Goal: Task Accomplishment & Management: Complete application form

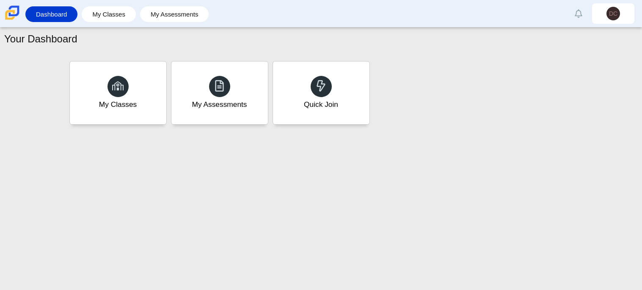
click at [388, 113] on div "My Classes My Assessments Quick Join" at bounding box center [321, 93] width 508 height 68
click at [315, 88] on icon at bounding box center [321, 86] width 12 height 12
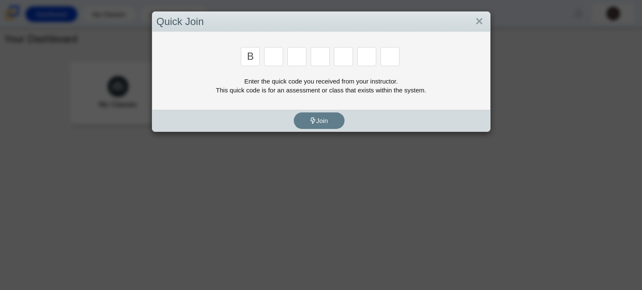
type input "b"
type input "m"
type input "2"
type input "5"
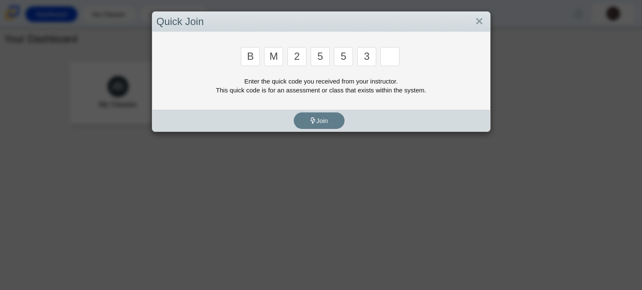
type input "3"
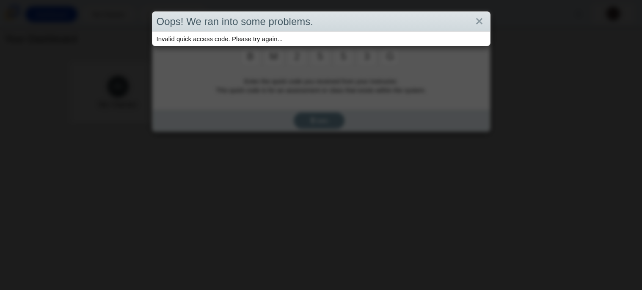
type input "g"
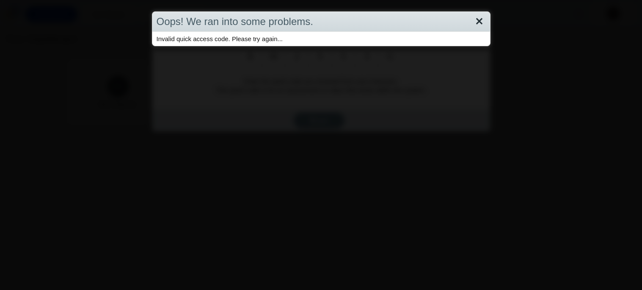
click at [484, 23] on link "Close" at bounding box center [479, 21] width 13 height 14
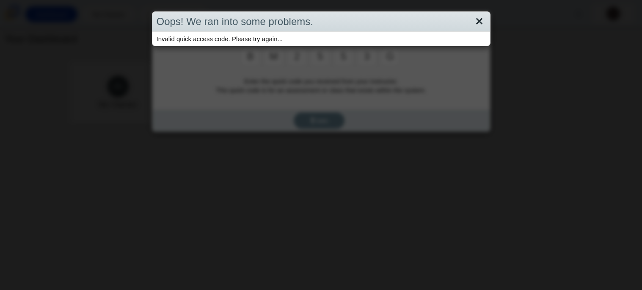
click at [483, 22] on link "Close" at bounding box center [479, 21] width 13 height 14
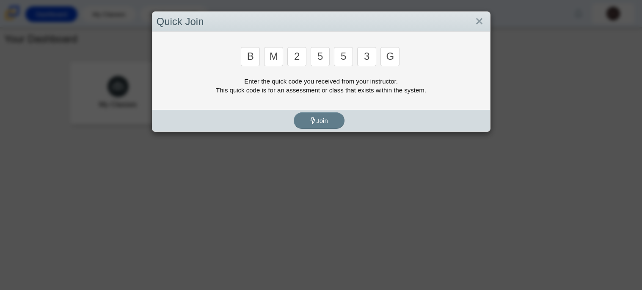
click at [397, 55] on input "g" at bounding box center [390, 56] width 19 height 19
type input "b"
type input "m"
type input "3"
type input "5"
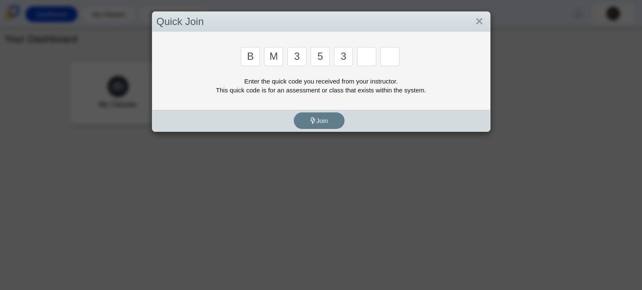
type input "3"
type input "g"
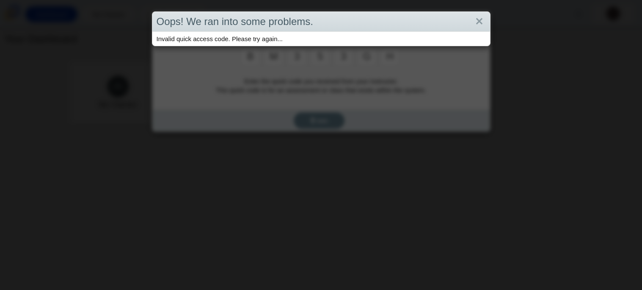
type input "h"
click at [481, 20] on link "Close" at bounding box center [479, 21] width 13 height 14
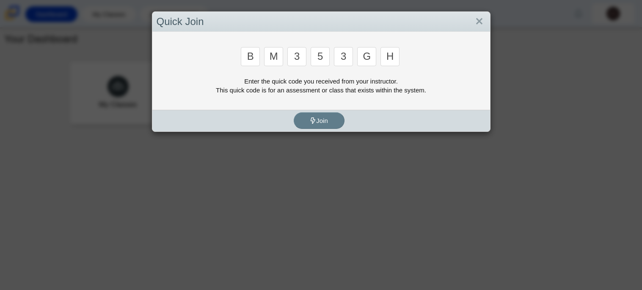
click at [390, 63] on input "h" at bounding box center [390, 56] width 19 height 19
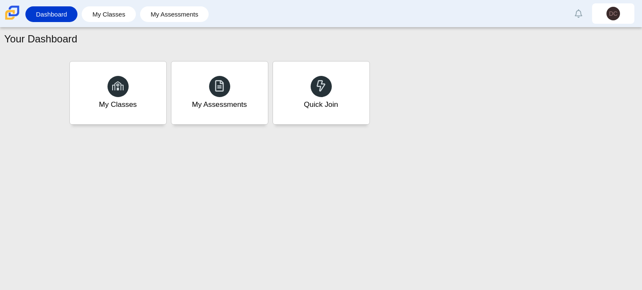
type input "b"
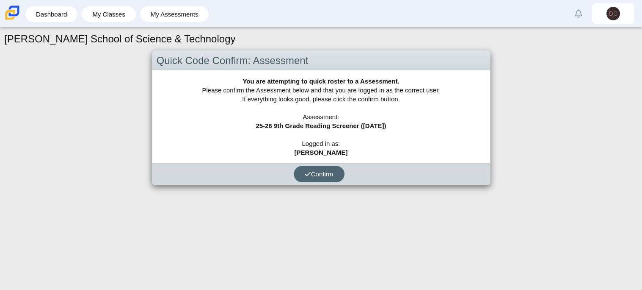
click at [337, 175] on button "Confirm" at bounding box center [319, 173] width 51 height 17
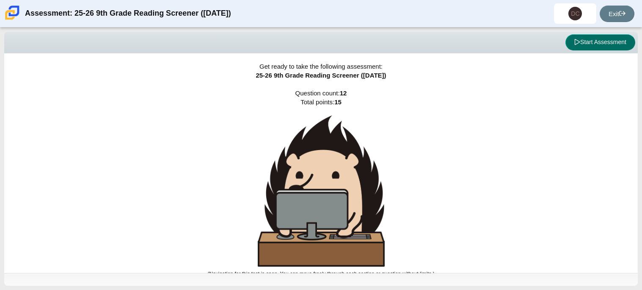
click at [606, 41] on button "Start Assessment" at bounding box center [600, 42] width 70 height 16
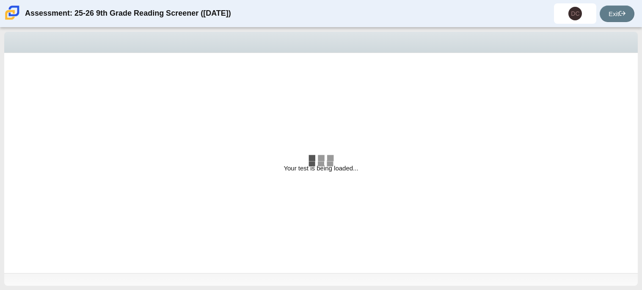
select select "ccc5b315-3c7c-471c-bf90-f22c8299c798"
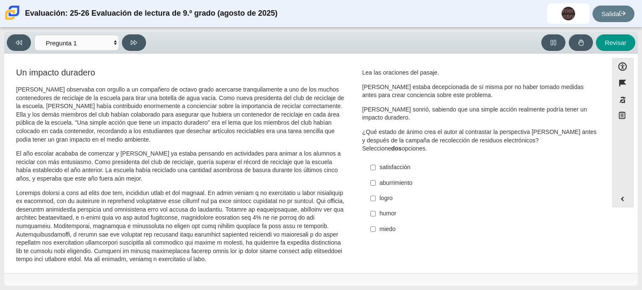
click at [520, 3] on div "Evaluación: 25-26 Evaluación de lectura de 9.º grado (agosto de 2025) corriente…" at bounding box center [321, 13] width 642 height 27
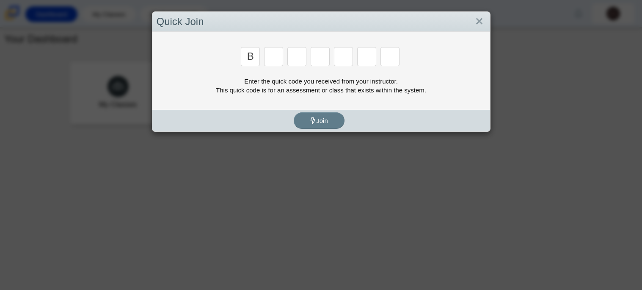
type input "b"
type input "m"
type input "3"
type input "4"
type input "5"
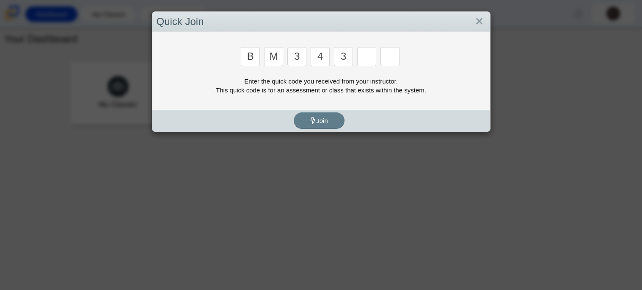
type input "3"
type input "5"
type input "3"
type input "g"
type input "b"
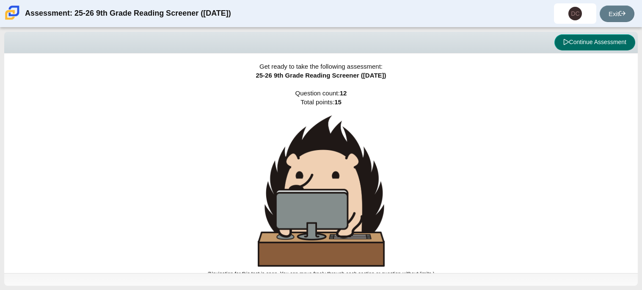
click at [598, 48] on button "Continue Assessment" at bounding box center [594, 42] width 81 height 16
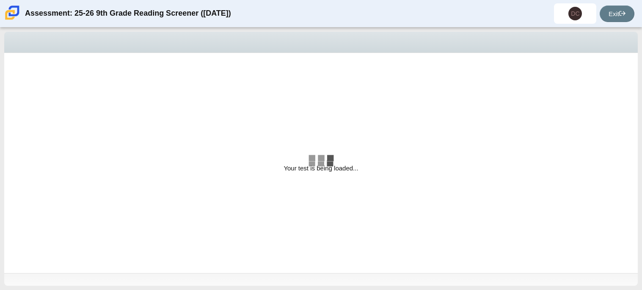
select select "ccc5b315-3c7c-471c-bf90-f22c8299c798"
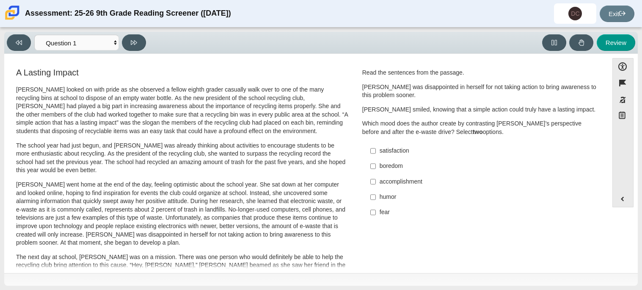
click at [373, 186] on label "accomplishment accomplishment" at bounding box center [480, 181] width 232 height 15
click at [373, 186] on input "accomplishment accomplishment" at bounding box center [373, 181] width 6 height 15
checkbox input "true"
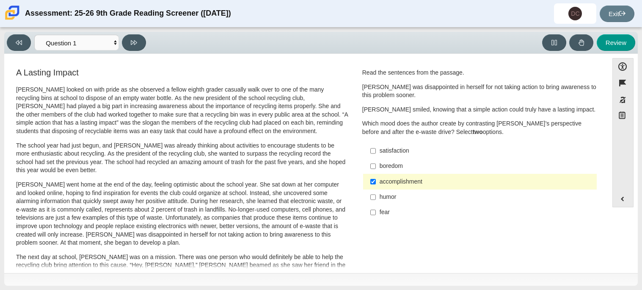
click at [376, 146] on label "satisfaction satisfaction" at bounding box center [480, 150] width 232 height 15
click at [376, 146] on input "satisfaction satisfaction" at bounding box center [373, 150] width 6 height 15
checkbox input "true"
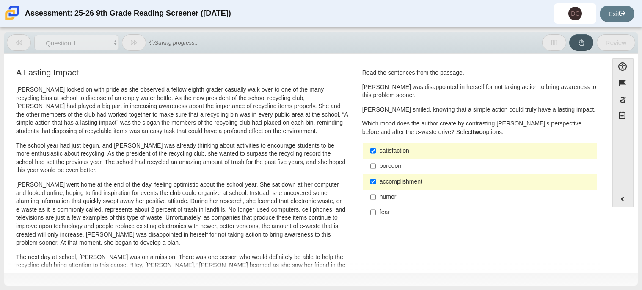
click at [376, 196] on label "humor humor" at bounding box center [480, 196] width 232 height 15
click at [376, 196] on input "humor humor" at bounding box center [373, 196] width 6 height 15
checkbox input "true"
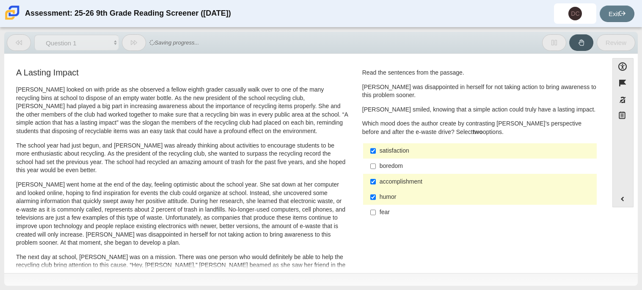
click at [375, 207] on label "fear fear" at bounding box center [480, 211] width 232 height 15
click at [375, 207] on input "fear fear" at bounding box center [373, 211] width 6 height 15
checkbox input "true"
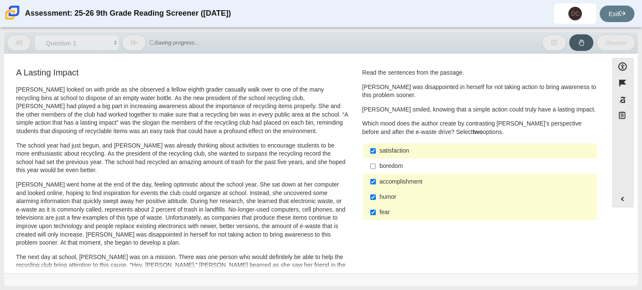
click at [377, 161] on label "boredom boredom" at bounding box center [480, 165] width 232 height 15
click at [376, 161] on input "boredom boredom" at bounding box center [373, 165] width 6 height 15
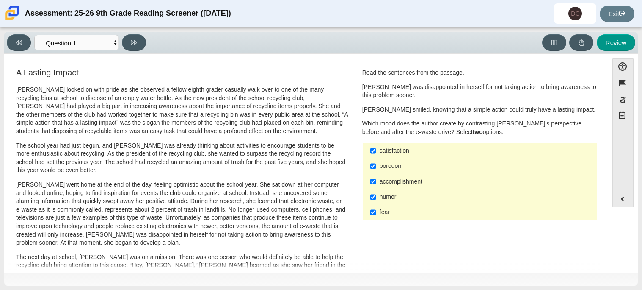
click at [380, 162] on div "boredom" at bounding box center [487, 166] width 214 height 8
click at [376, 162] on input "boredom boredom" at bounding box center [373, 165] width 6 height 15
checkbox input "false"
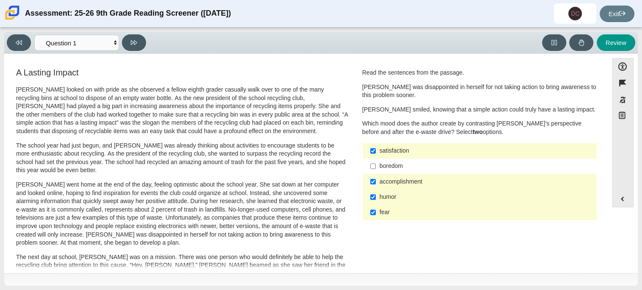
click at [383, 179] on div "accomplishment" at bounding box center [487, 181] width 214 height 8
click at [376, 179] on input "accomplishment accomplishment" at bounding box center [373, 181] width 6 height 15
checkbox input "false"
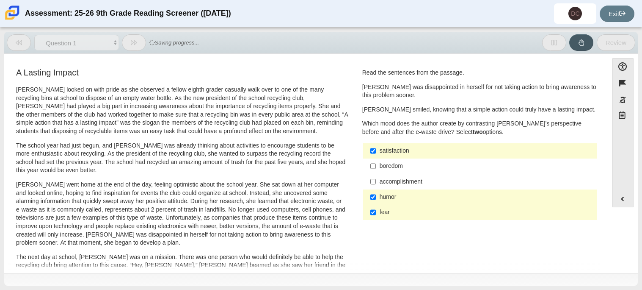
click at [386, 197] on div "humor" at bounding box center [487, 197] width 214 height 8
click at [376, 197] on input "humor humor" at bounding box center [373, 196] width 6 height 15
checkbox input "false"
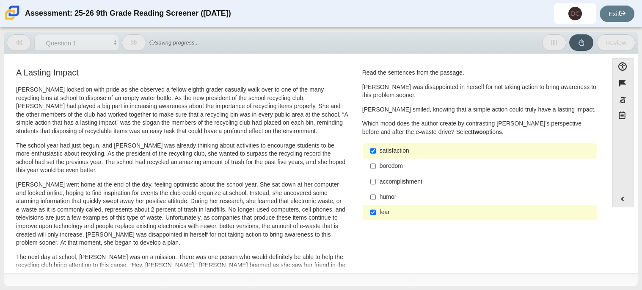
click at [387, 208] on div "fear" at bounding box center [487, 212] width 214 height 8
click at [376, 208] on input "fear fear" at bounding box center [373, 211] width 6 height 15
checkbox input "false"
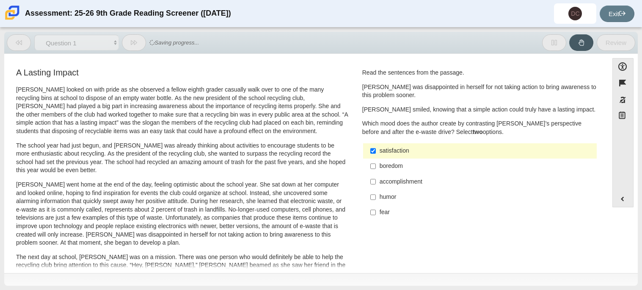
click at [421, 144] on label "satisfaction satisfaction" at bounding box center [480, 150] width 232 height 15
click at [376, 144] on input "satisfaction satisfaction" at bounding box center [373, 150] width 6 height 15
checkbox input "false"
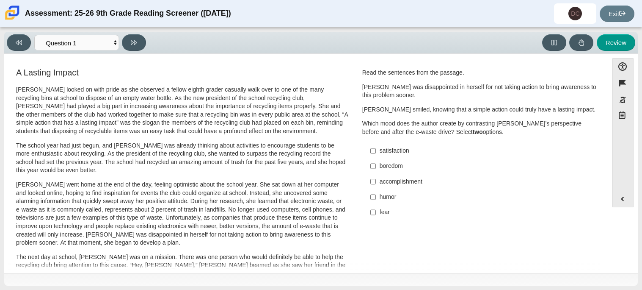
click at [381, 200] on div "humor" at bounding box center [487, 197] width 214 height 8
click at [376, 200] on input "humor humor" at bounding box center [373, 196] width 6 height 15
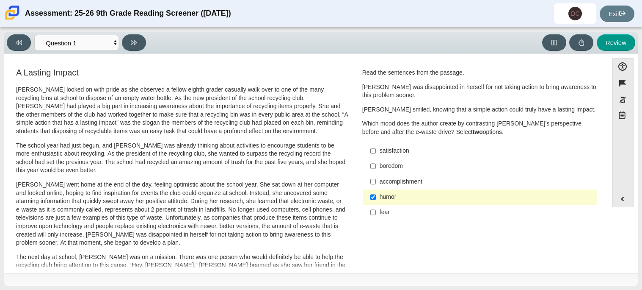
click at [381, 200] on div "humor" at bounding box center [487, 197] width 214 height 8
click at [376, 200] on input "humor humor" at bounding box center [373, 196] width 6 height 15
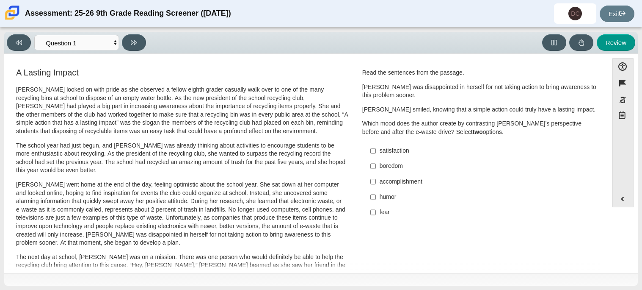
click at [381, 200] on div "humor" at bounding box center [487, 197] width 214 height 8
click at [376, 200] on input "humor humor" at bounding box center [373, 196] width 6 height 15
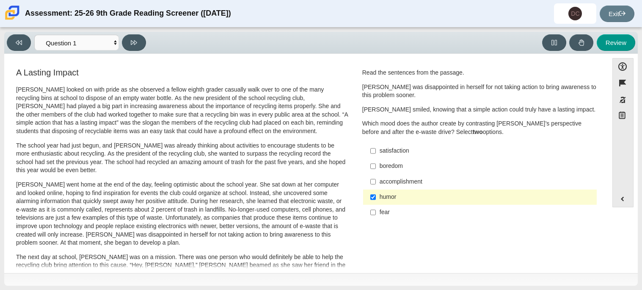
click at [381, 200] on div "humor" at bounding box center [487, 197] width 214 height 8
click at [376, 200] on input "humor humor" at bounding box center [373, 196] width 6 height 15
checkbox input "false"
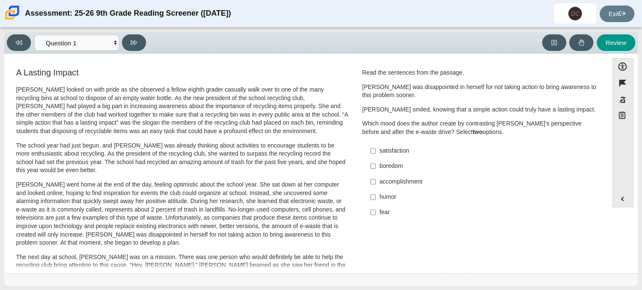
click at [212, 217] on p "Scarlett went home at the end of the day, feeling optimistic about the school y…" at bounding box center [182, 213] width 332 height 66
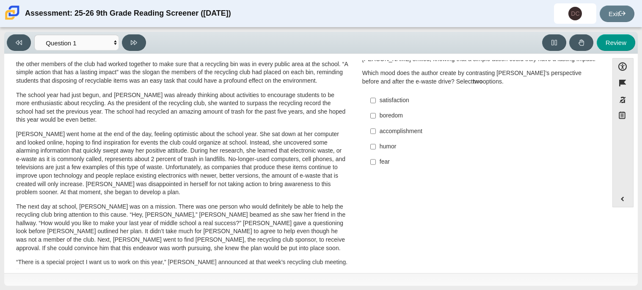
scroll to position [33, 0]
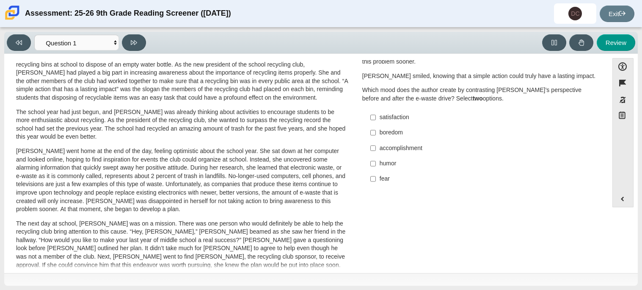
click at [119, 217] on div "Scarlett looked on with pride as she observed a fellow eighth grader casually w…" at bounding box center [182, 278] width 332 height 452
click at [391, 135] on div "boredom" at bounding box center [487, 132] width 214 height 8
click at [376, 135] on input "boredom boredom" at bounding box center [373, 132] width 6 height 15
checkbox input "true"
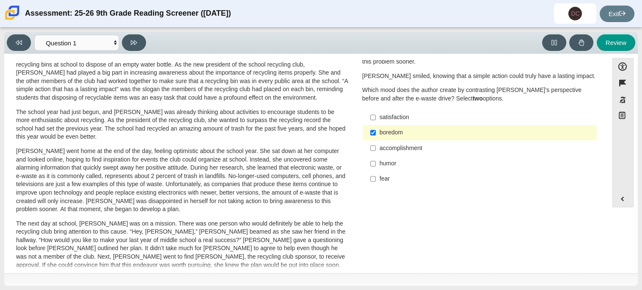
click at [376, 153] on label "accomplishment accomplishment" at bounding box center [480, 147] width 232 height 15
click at [376, 153] on input "accomplishment accomplishment" at bounding box center [373, 147] width 6 height 15
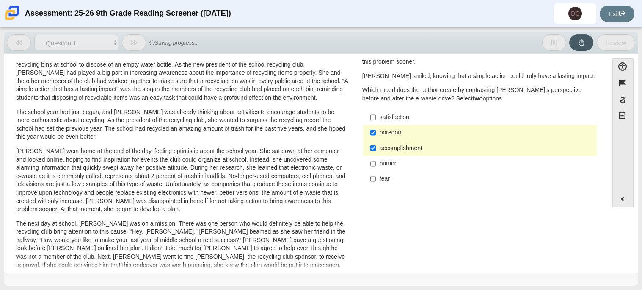
click at [376, 153] on label "accomplishment accomplishment" at bounding box center [480, 147] width 232 height 15
click at [376, 153] on input "accomplishment accomplishment" at bounding box center [373, 147] width 6 height 15
checkbox input "false"
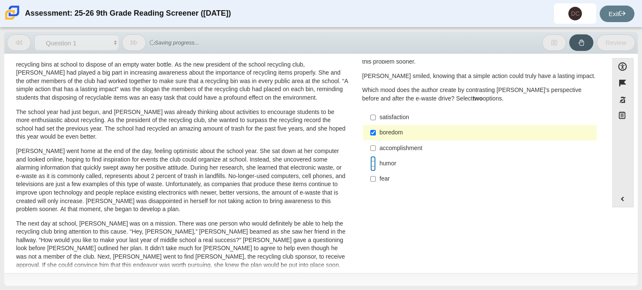
click at [370, 168] on input "humor humor" at bounding box center [373, 163] width 6 height 15
checkbox input "true"
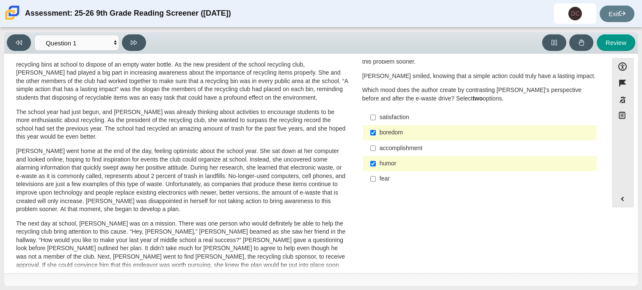
click at [320, 2] on div "Assessment: 25-26 9th Grade Reading Screener (August 2025) DC Diego Cuarenta Ro…" at bounding box center [321, 13] width 642 height 27
click at [97, 48] on select "Questions Question 1 Question 2 Question 3 Question 4 Question 5 Question 6 Que…" at bounding box center [76, 43] width 85 height 16
click at [197, 161] on p "Scarlett went home at the end of the day, feeling optimistic about the school y…" at bounding box center [182, 180] width 332 height 66
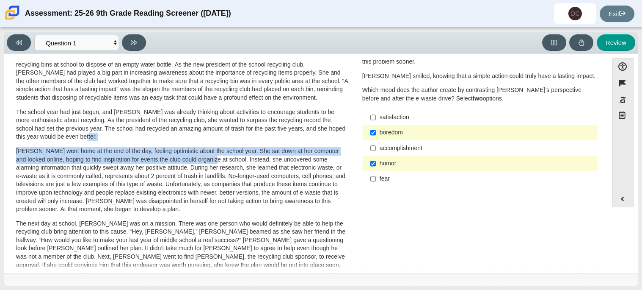
drag, startPoint x: 197, startPoint y: 161, endPoint x: 194, endPoint y: 137, distance: 24.7
click at [194, 137] on div "Scarlett looked on with pride as she observed a fellow eighth grader casually w…" at bounding box center [182, 278] width 332 height 452
click at [194, 137] on p "The school year had just begun, and Scarlett was already thinking about activit…" at bounding box center [182, 124] width 332 height 33
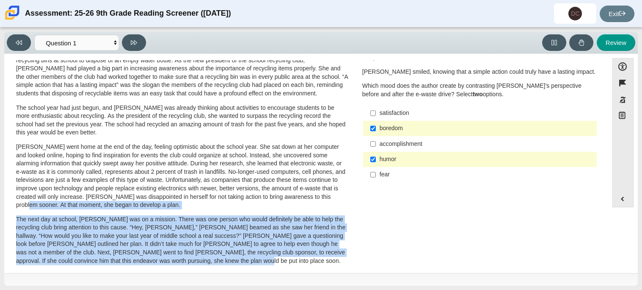
drag, startPoint x: 349, startPoint y: 196, endPoint x: 366, endPoint y: 269, distance: 74.6
click at [366, 269] on div "Feature A Lasting Impact Scarlett looked on with pride as she observed a fellow…" at bounding box center [306, 164] width 596 height 209
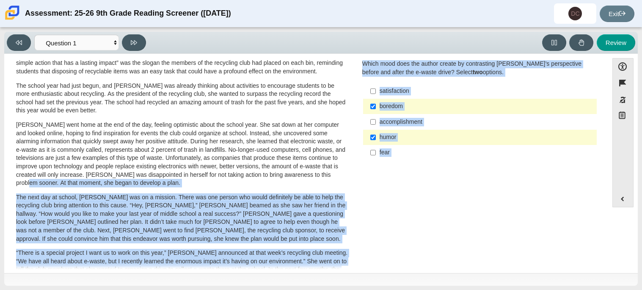
click at [399, 208] on div "A Lasting Impact Scarlett looked on with pride as she observed a fellow eighth …" at bounding box center [306, 245] width 596 height 477
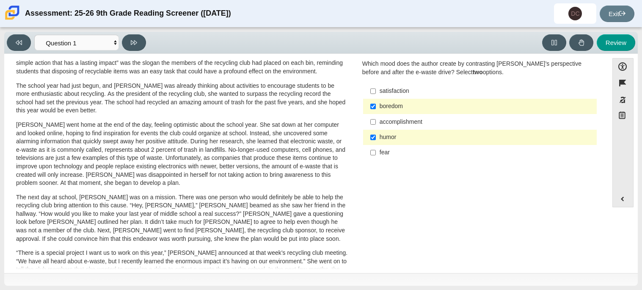
click at [399, 208] on div "A Lasting Impact Scarlett looked on with pride as she observed a fellow eighth …" at bounding box center [306, 245] width 596 height 477
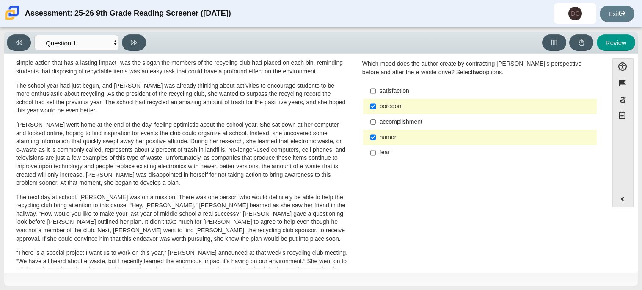
click at [399, 208] on div "A Lasting Impact Scarlett looked on with pride as she observed a fellow eighth …" at bounding box center [306, 245] width 596 height 477
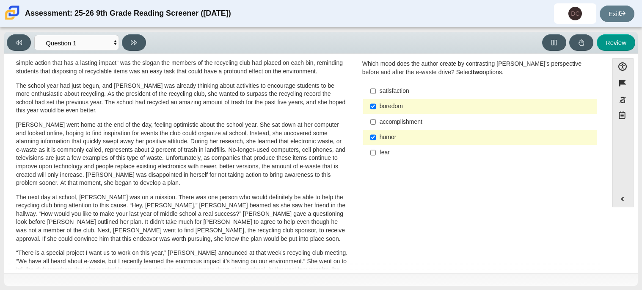
click at [399, 208] on div "A Lasting Impact Scarlett looked on with pride as she observed a fellow eighth …" at bounding box center [306, 245] width 596 height 477
click at [392, 147] on label "fear fear" at bounding box center [480, 152] width 232 height 15
click at [376, 147] on input "fear fear" at bounding box center [373, 152] width 6 height 15
checkbox input "true"
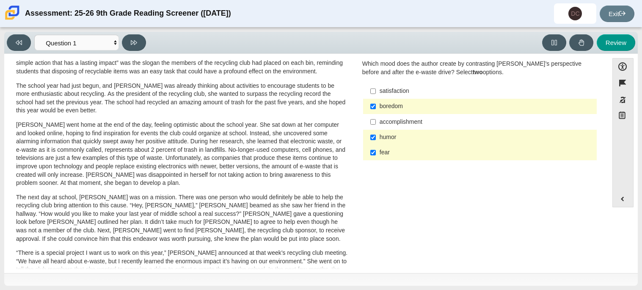
click at [396, 141] on label "humor humor" at bounding box center [480, 137] width 232 height 15
click at [376, 141] on input "humor humor" at bounding box center [373, 137] width 6 height 15
checkbox input "false"
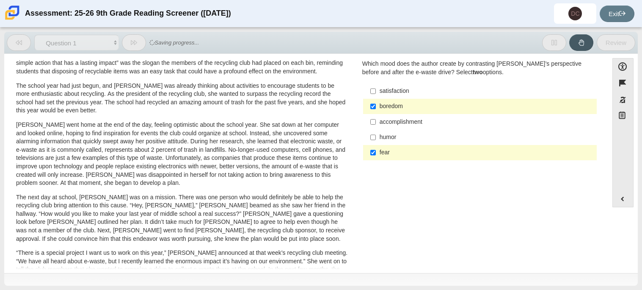
click at [386, 157] on label "fear fear" at bounding box center [480, 152] width 232 height 15
click at [376, 157] on input "fear fear" at bounding box center [373, 152] width 6 height 15
checkbox input "false"
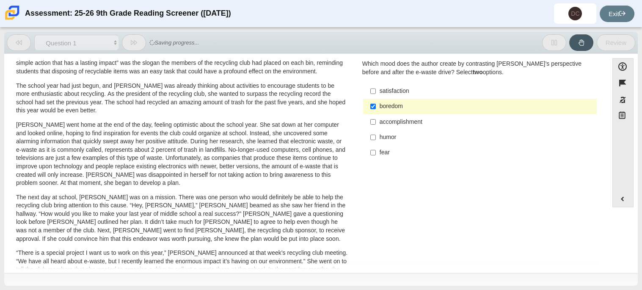
click at [414, 101] on label "boredom boredom" at bounding box center [480, 106] width 232 height 15
click at [376, 101] on input "boredom boredom" at bounding box center [373, 106] width 6 height 15
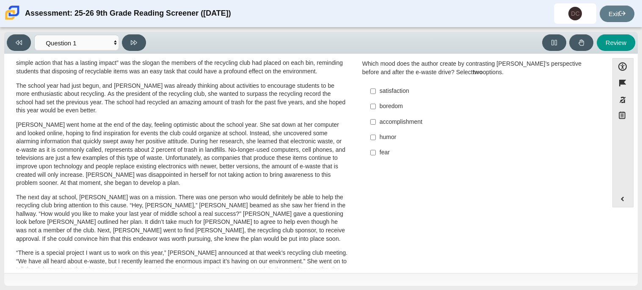
click at [180, 149] on p "Scarlett went home at the end of the day, feeling optimistic about the school y…" at bounding box center [182, 154] width 332 height 66
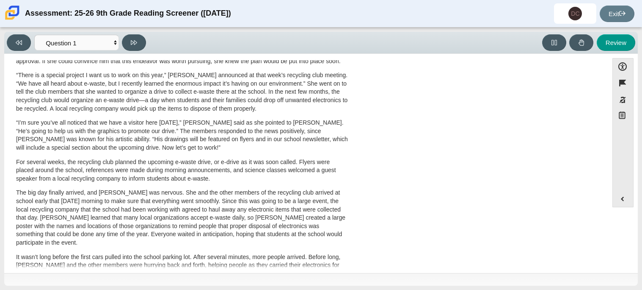
scroll to position [272, 0]
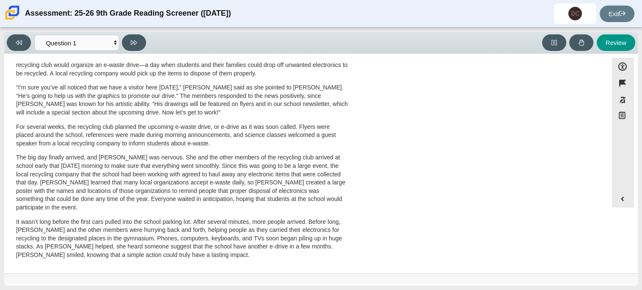
click at [422, 113] on div "A Lasting Impact Scarlett looked on with pride as she observed a fellow eighth …" at bounding box center [306, 32] width 596 height 477
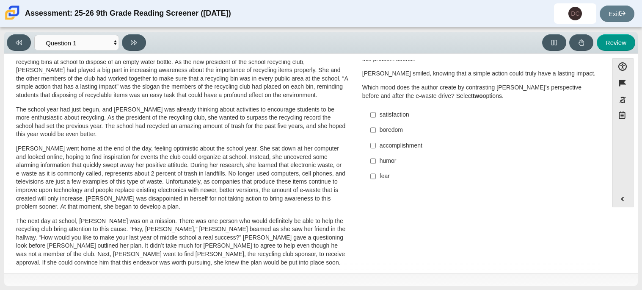
scroll to position [35, 0]
click at [383, 129] on div "boredom" at bounding box center [487, 131] width 214 height 8
click at [376, 129] on input "boredom boredom" at bounding box center [373, 130] width 6 height 15
checkbox input "true"
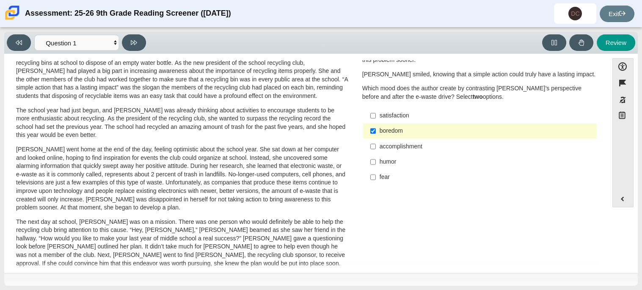
click at [367, 179] on label "fear fear" at bounding box center [480, 176] width 232 height 15
click at [370, 179] on input "fear fear" at bounding box center [373, 176] width 6 height 15
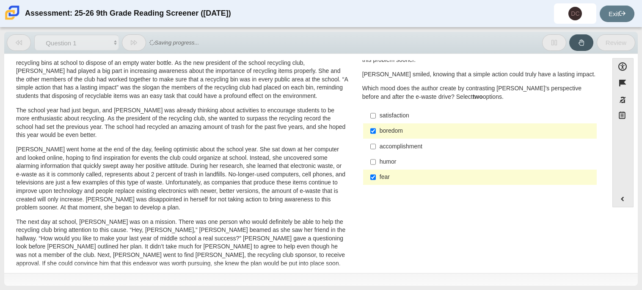
click at [374, 181] on label "fear fear" at bounding box center [480, 176] width 232 height 15
click at [374, 181] on input "fear fear" at bounding box center [373, 176] width 6 height 15
checkbox input "false"
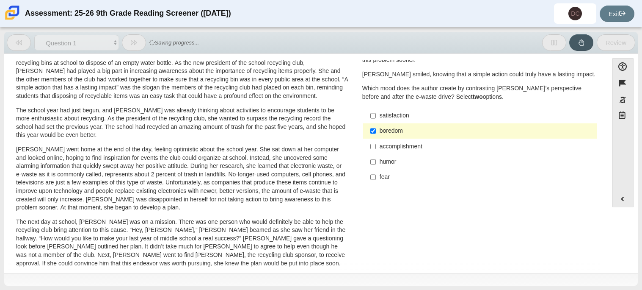
click at [400, 125] on label "boredom boredom" at bounding box center [480, 130] width 232 height 15
click at [376, 125] on input "boredom boredom" at bounding box center [373, 130] width 6 height 15
checkbox input "false"
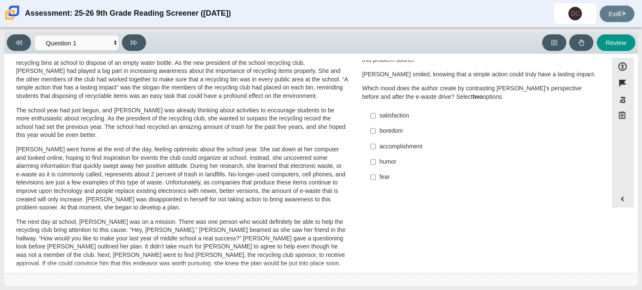
click at [392, 102] on div "Read the sentences from the passage. Scarlett was disappointed in herself for n…" at bounding box center [479, 109] width 235 height 152
click at [392, 104] on div "Read the sentences from the passage. Scarlett was disappointed in herself for n…" at bounding box center [479, 109] width 235 height 152
click at [391, 110] on label "satisfaction satisfaction" at bounding box center [480, 115] width 232 height 15
click at [376, 110] on input "satisfaction satisfaction" at bounding box center [373, 115] width 6 height 15
checkbox input "true"
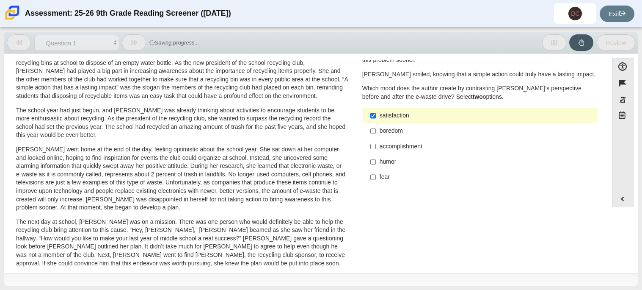
click at [376, 152] on label "accomplishment accomplishment" at bounding box center [480, 145] width 232 height 15
click at [376, 152] on input "accomplishment accomplishment" at bounding box center [373, 145] width 6 height 15
checkbox input "true"
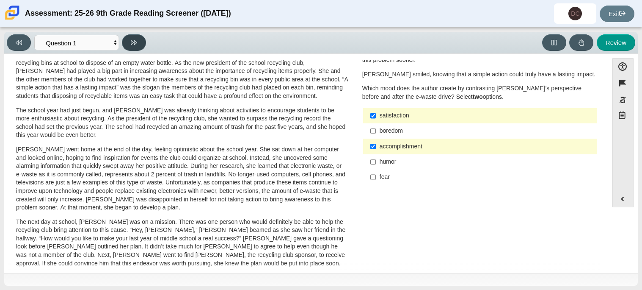
click at [127, 40] on button at bounding box center [134, 42] width 24 height 17
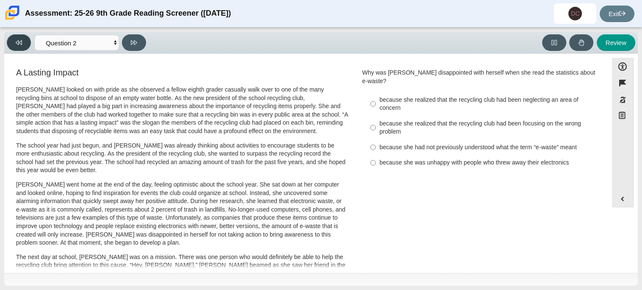
click at [17, 49] on button at bounding box center [19, 42] width 24 height 17
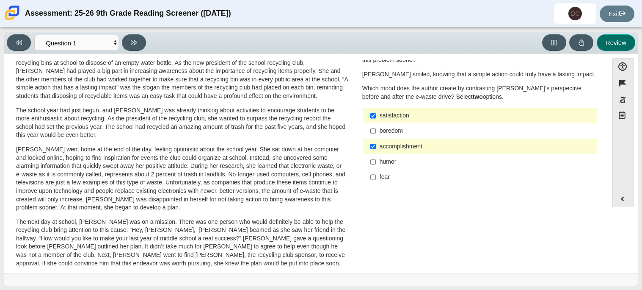
click at [627, 36] on button "Review" at bounding box center [616, 42] width 39 height 17
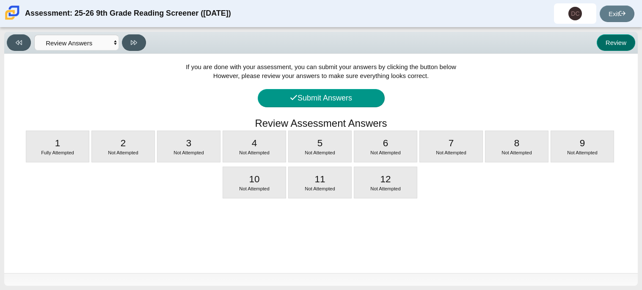
click at [626, 37] on button "Review" at bounding box center [616, 42] width 39 height 17
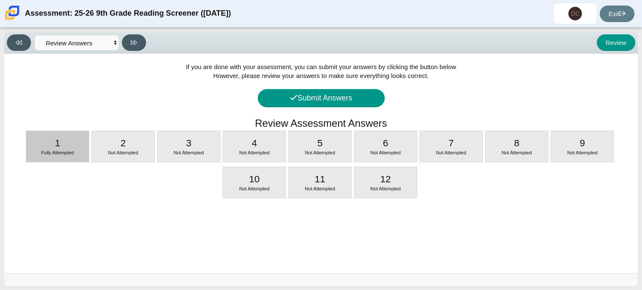
click at [86, 143] on div "1 Fully Attempted" at bounding box center [57, 146] width 63 height 31
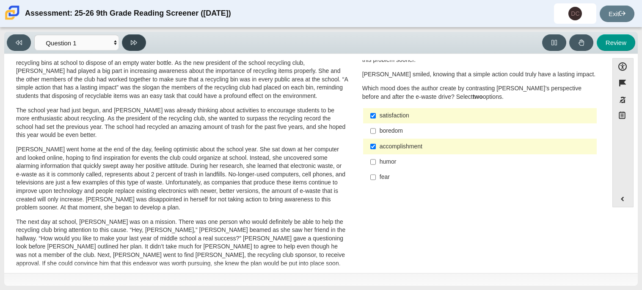
click at [141, 42] on button at bounding box center [134, 42] width 24 height 17
select select "0ff64528-ffd7-428d-b192-babfaadd44e8"
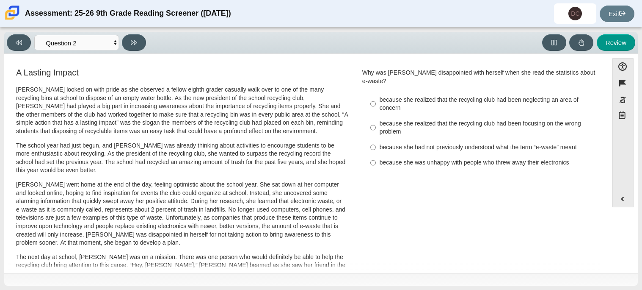
click at [394, 123] on div "because she realized that the recycling club had been focusing on the wrong pro…" at bounding box center [487, 127] width 214 height 17
click at [376, 123] on input "because she realized that the recycling club had been focusing on the wrong pro…" at bounding box center [373, 128] width 6 height 24
radio input "true"
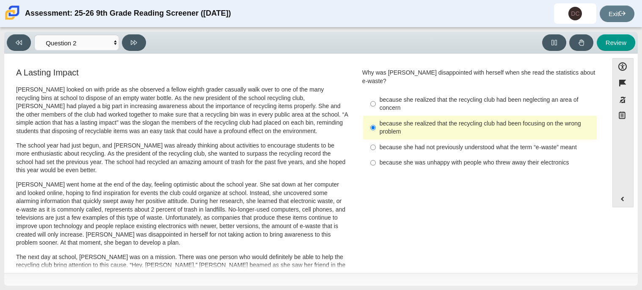
click at [395, 128] on label "because she realized that the recycling club had been focusing on the wrong pro…" at bounding box center [480, 128] width 232 height 24
click at [376, 128] on input "because she realized that the recycling club had been focusing on the wrong pro…" at bounding box center [373, 128] width 6 height 24
click at [392, 119] on div "because she realized that the recycling club had been focusing on the wrong pro…" at bounding box center [487, 127] width 214 height 17
click at [376, 116] on input "because she realized that the recycling club had been focusing on the wrong pro…" at bounding box center [373, 128] width 6 height 24
click at [370, 119] on input "because she realized that the recycling club had been focusing on the wrong pro…" at bounding box center [373, 128] width 6 height 24
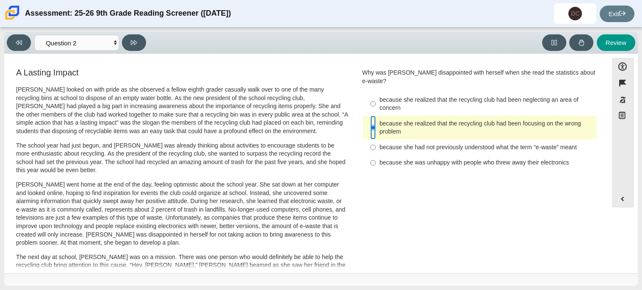
click at [370, 119] on input "because she realized that the recycling club had been focusing on the wrong pro…" at bounding box center [373, 128] width 6 height 24
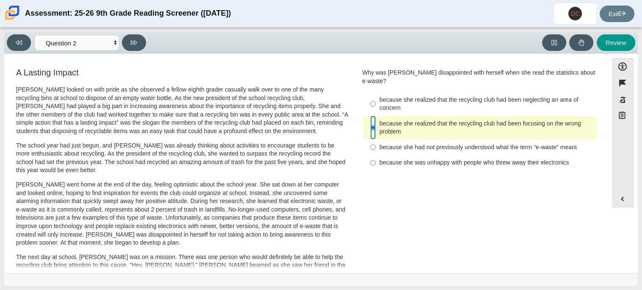
click at [370, 119] on input "because she realized that the recycling club had been focusing on the wrong pro…" at bounding box center [373, 128] width 6 height 24
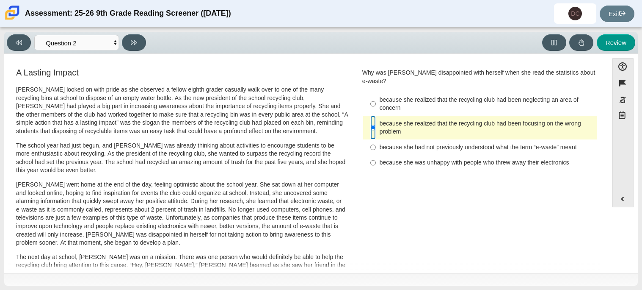
click at [370, 119] on input "because she realized that the recycling club had been focusing on the wrong pro…" at bounding box center [373, 128] width 6 height 24
click at [20, 33] on div "Viewing Question 2 of 12 in Pacing Mode Questions Question 1 Question 2 Questio…" at bounding box center [321, 43] width 634 height 22
click at [23, 38] on button at bounding box center [19, 42] width 24 height 17
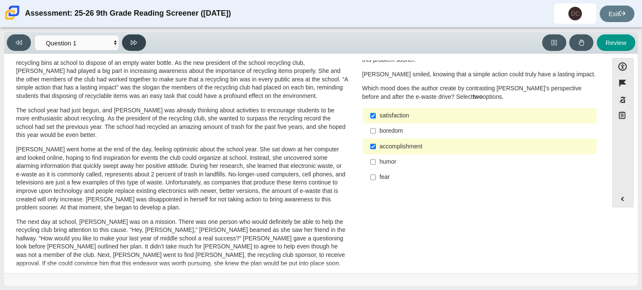
click at [141, 45] on button at bounding box center [134, 42] width 24 height 17
select select "0ff64528-ffd7-428d-b192-babfaadd44e8"
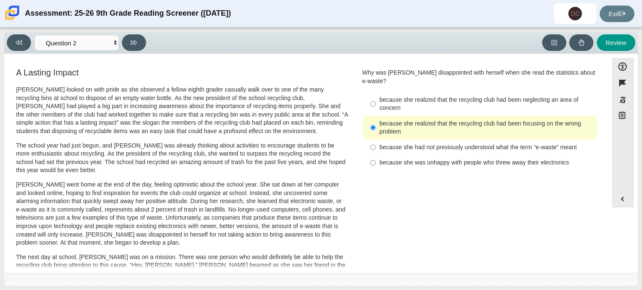
click at [396, 119] on div "because she realized that the recycling club had been focusing on the wrong pro…" at bounding box center [487, 127] width 214 height 17
click at [376, 116] on input "because she realized that the recycling club had been focusing on the wrong pro…" at bounding box center [373, 128] width 6 height 24
radio input "false"
radio input "true"
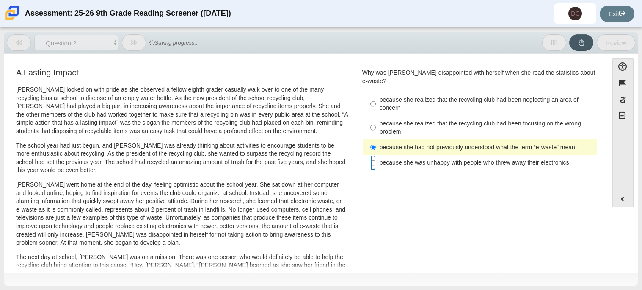
radio input "true"
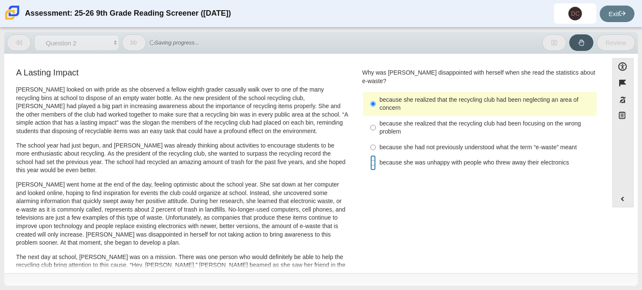
radio input "false"
radio input "true"
radio input "false"
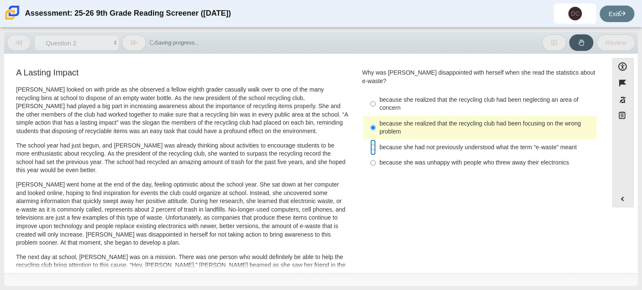
radio input "false"
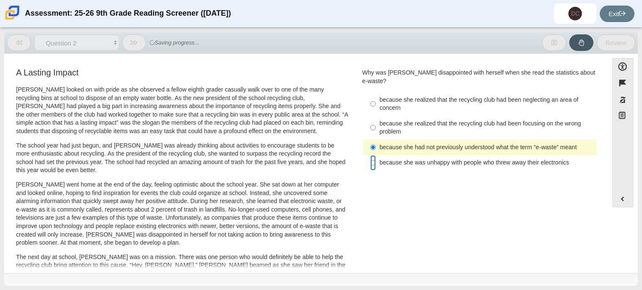
radio input "false"
radio input "true"
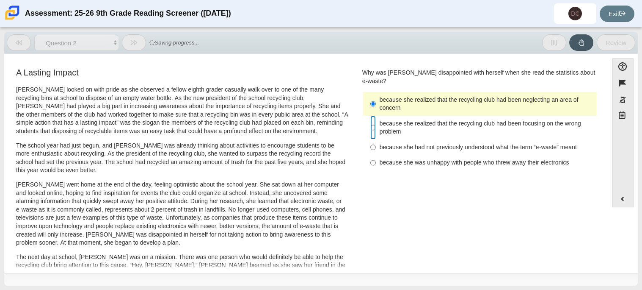
radio input "false"
radio input "true"
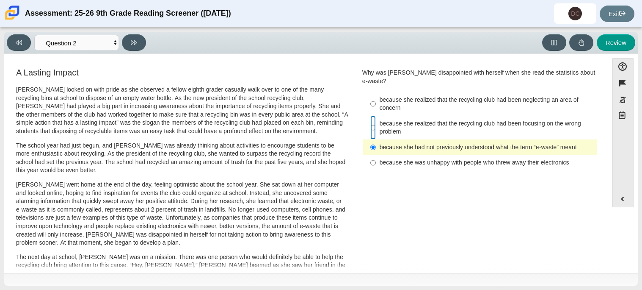
radio input "true"
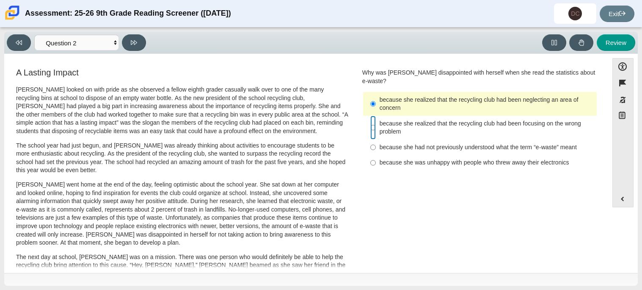
radio input "false"
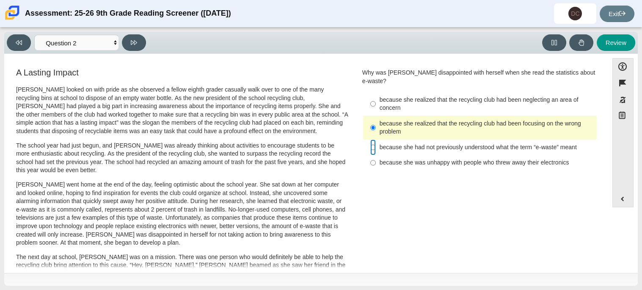
radio input "false"
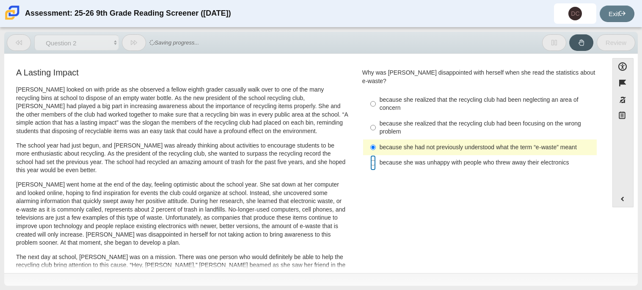
radio input "false"
radio input "true"
radio input "false"
radio input "true"
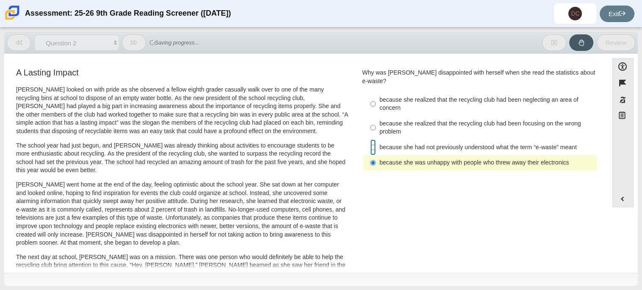
radio input "true"
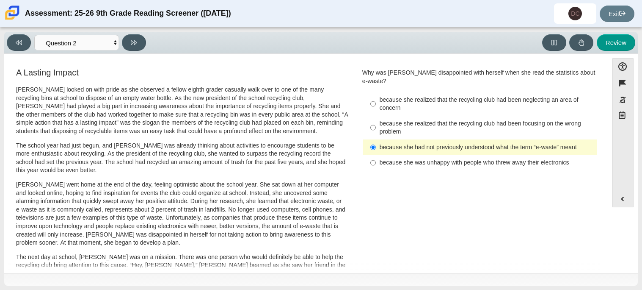
click at [195, 222] on p "Scarlett went home at the end of the day, feeling optimistic about the school y…" at bounding box center [182, 213] width 332 height 66
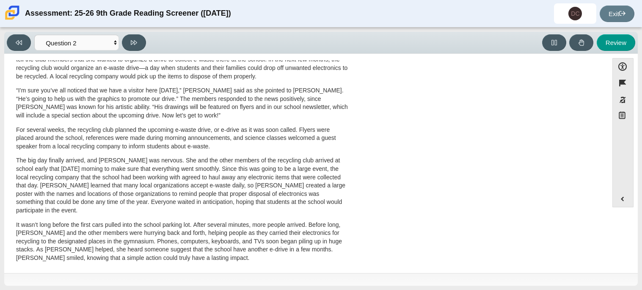
scroll to position [272, 0]
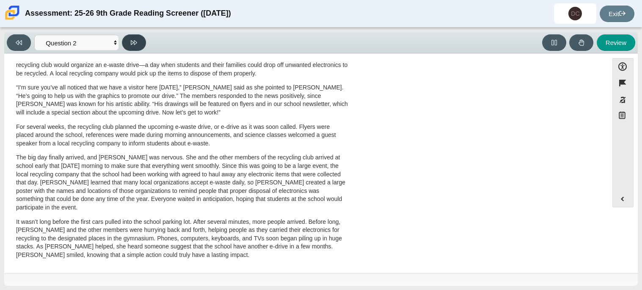
click at [142, 40] on button at bounding box center [134, 42] width 24 height 17
select select "7ce3d843-6974-4858-901c-1ff39630e843"
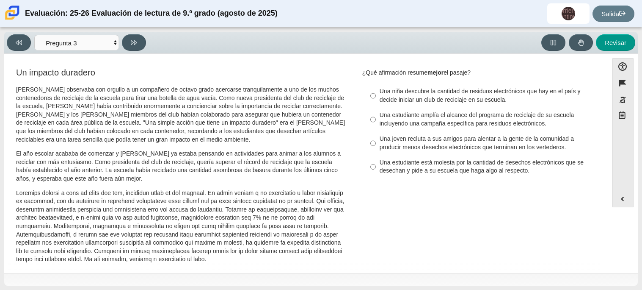
scroll to position [288, 0]
click at [475, 122] on font "Una estudiante amplía el alcance del programa de reciclaje de su escuela incluy…" at bounding box center [477, 119] width 195 height 16
click at [376, 122] on input "Una estudiante amplía el alcance del programa de reciclaje de su escuela incluy…" at bounding box center [373, 120] width 6 height 24
radio input "true"
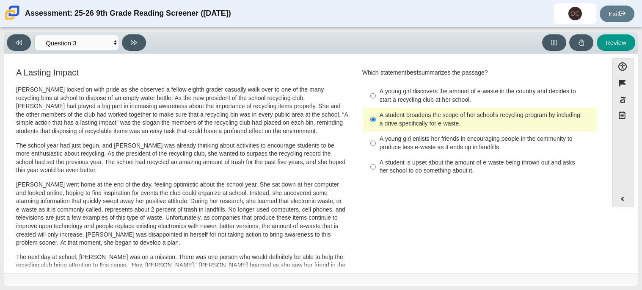
scroll to position [272, 0]
click at [408, 54] on div "Accessibility options Close Color scheme Font size Zoom Change the background a…" at bounding box center [321, 163] width 634 height 219
click at [132, 42] on icon at bounding box center [134, 42] width 6 height 5
select select "ca9ea0f1-49c5-4bd1-83b0-472c18652b42"
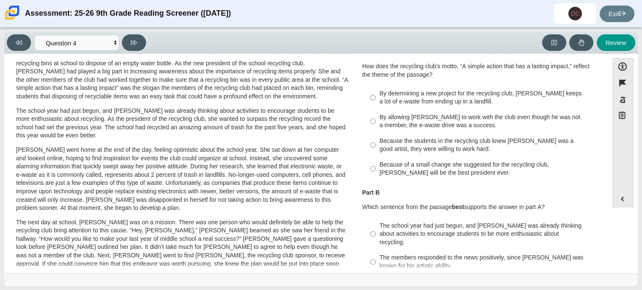
scroll to position [0, 0]
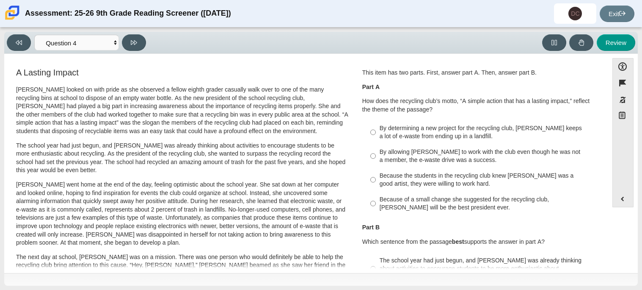
click at [461, 149] on div "By allowing Juan Carlos to work with the club even though he was not a member, …" at bounding box center [487, 156] width 214 height 17
click at [376, 149] on input "By allowing Juan Carlos to work with the club even though he was not a member, …" at bounding box center [373, 156] width 6 height 24
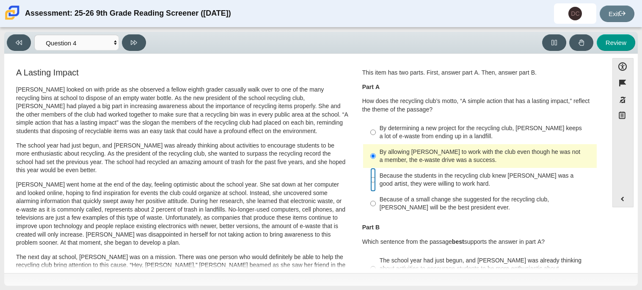
radio input "false"
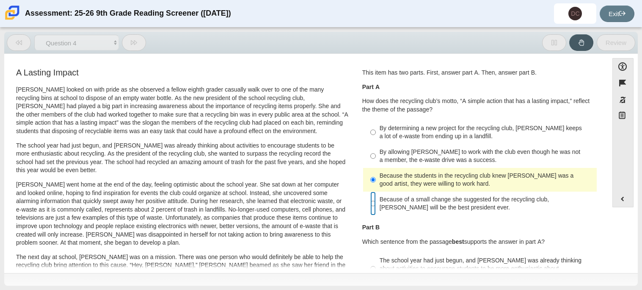
radio input "false"
radio input "true"
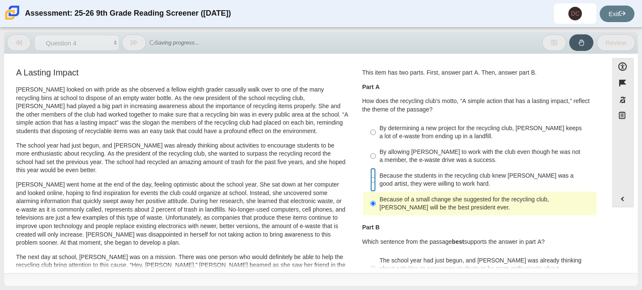
radio input "true"
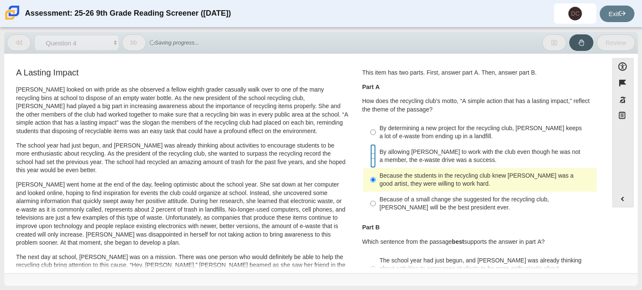
radio input "true"
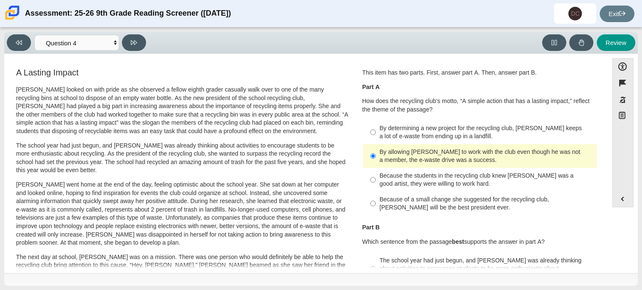
click at [285, 185] on p "Scarlett went home at the end of the day, feeling optimistic about the school y…" at bounding box center [182, 213] width 332 height 66
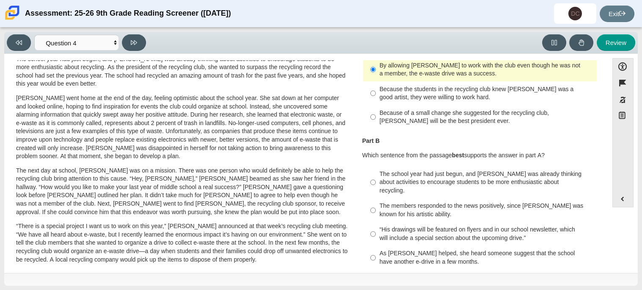
scroll to position [84, 0]
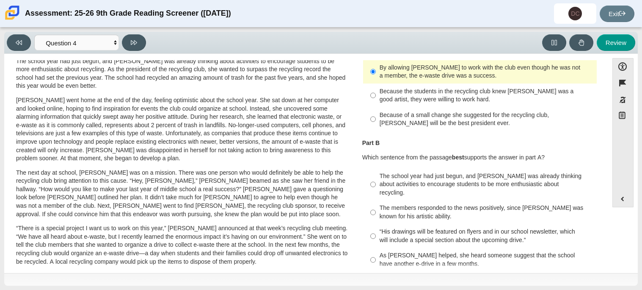
click at [383, 233] on div "“His drawings will be featured on flyers and in our school newsletter, which wi…" at bounding box center [487, 235] width 214 height 17
click at [376, 233] on input "“His drawings will be featured on flyers and in our school newsletter, which wi…" at bounding box center [373, 236] width 6 height 24
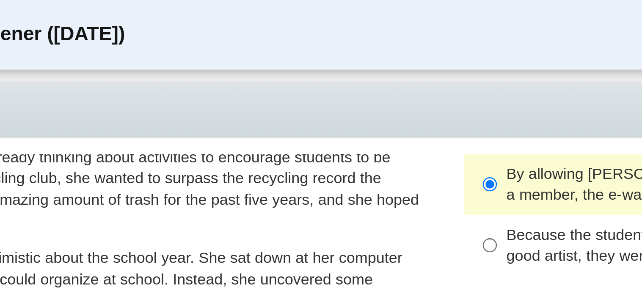
radio input "false"
radio input "true"
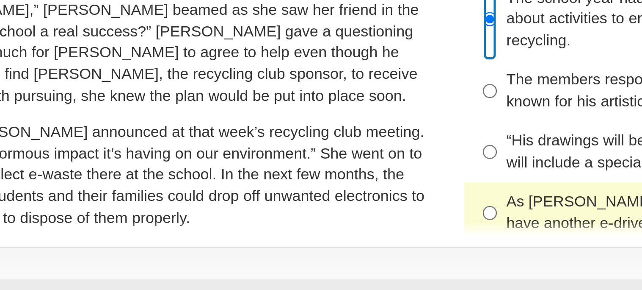
scroll to position [0, 0]
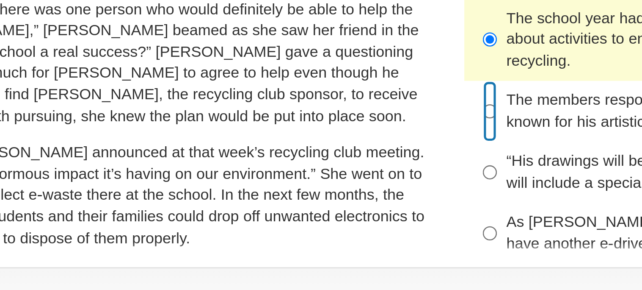
radio input "false"
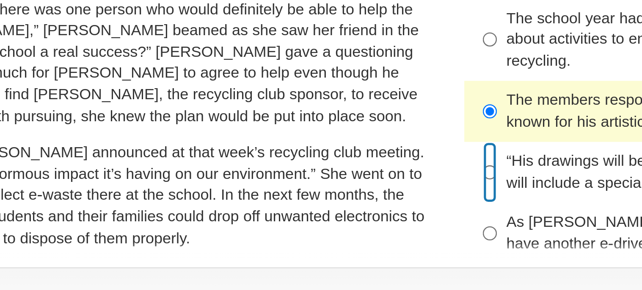
radio input "false"
radio input "true"
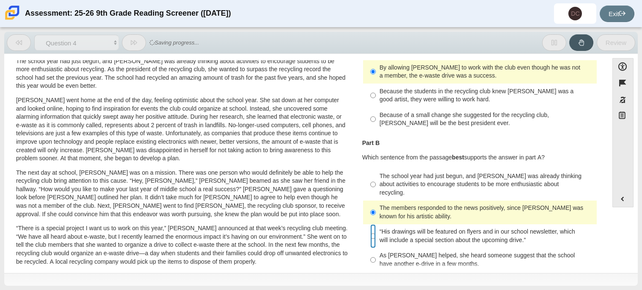
radio input "false"
radio input "true"
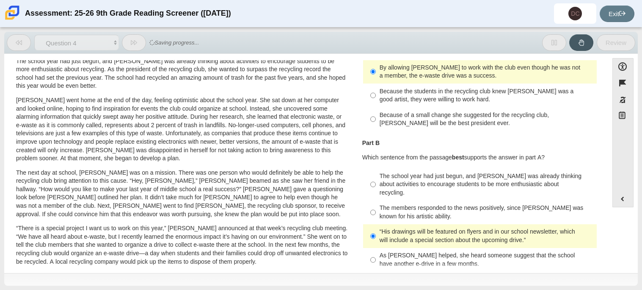
click at [288, 90] on p "The school year had just begun, and Scarlett was already thinking about activit…" at bounding box center [182, 73] width 332 height 33
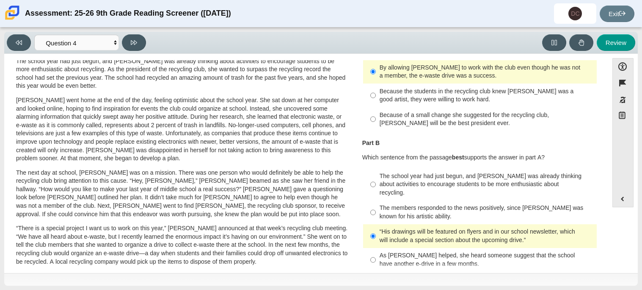
click at [440, 251] on div "As Scarlett helped, she heard someone suggest that the school have another e-dr…" at bounding box center [487, 259] width 214 height 17
click at [376, 248] on input "As Scarlett helped, she heard someone suggest that the school have another e-dr…" at bounding box center [373, 260] width 6 height 24
radio input "true"
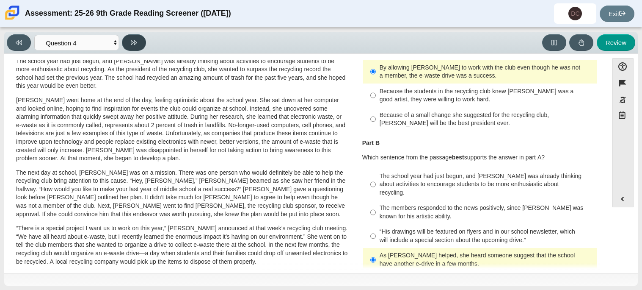
click at [133, 40] on icon at bounding box center [134, 42] width 6 height 6
select select "e41f1a79-e29f-4095-8030-a53364015bed"
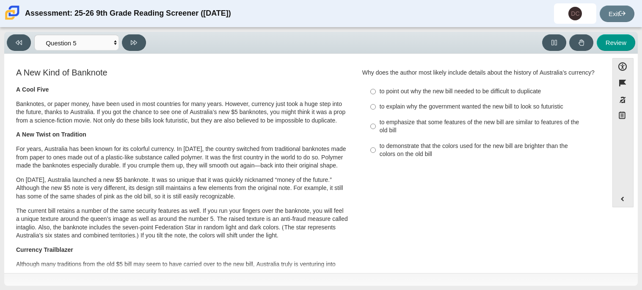
click at [426, 141] on label "to demonstrate that the colors used for the new bill are brighter than the colo…" at bounding box center [480, 150] width 232 height 24
click at [376, 141] on input "to demonstrate that the colors used for the new bill are brighter than the colo…" at bounding box center [373, 150] width 6 height 24
radio input "true"
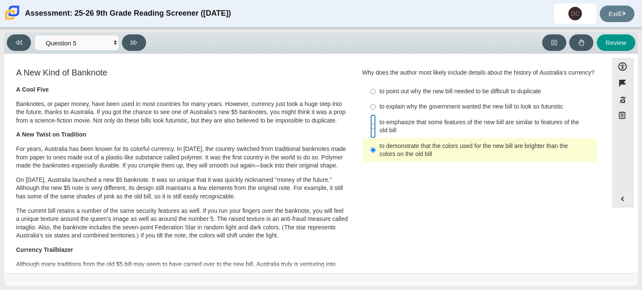
radio input "true"
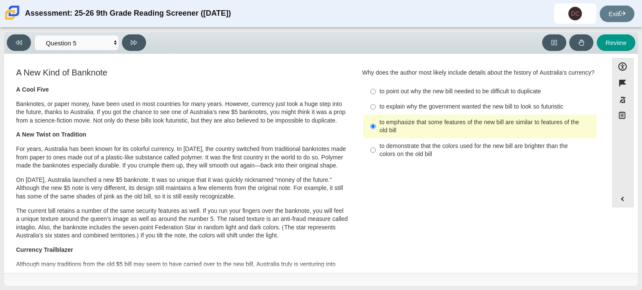
click at [140, 32] on div "Viewing Question 5 of 12 in Pacing Mode Questions Question 1 Question 2 Questio…" at bounding box center [321, 43] width 634 height 22
click at [139, 37] on button at bounding box center [134, 42] width 24 height 17
select select "69146e31-7b3d-4a3e-9ce6-f30c24342ae0"
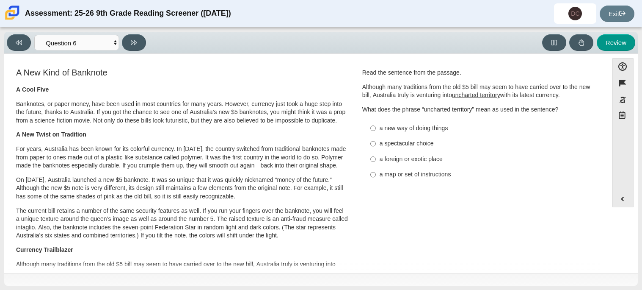
click at [401, 171] on div "a map or set of instructions" at bounding box center [487, 174] width 214 height 8
click at [376, 171] on input "a map or set of instructions a map or set of instructions" at bounding box center [373, 174] width 6 height 15
radio input "true"
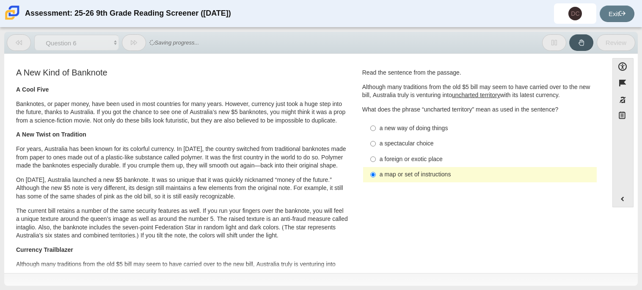
click at [401, 171] on div "a map or set of instructions" at bounding box center [487, 174] width 214 height 8
click at [376, 171] on input "a map or set of instructions a map or set of instructions" at bounding box center [373, 174] width 6 height 15
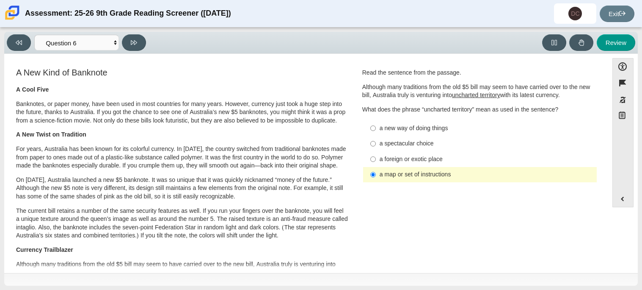
click at [431, 142] on div "a spectacular choice" at bounding box center [487, 143] width 214 height 8
click at [376, 142] on input "a spectacular choice a spectacular choice" at bounding box center [373, 143] width 6 height 15
radio input "true"
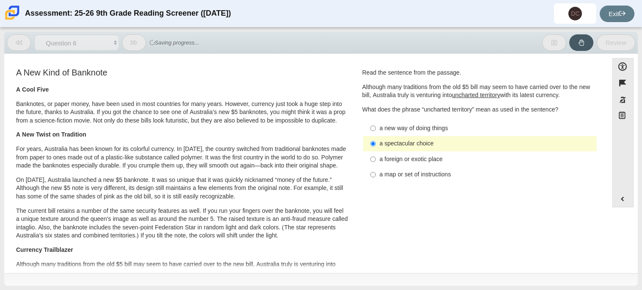
click at [425, 154] on label "a foreign or exotic place a foreign or exotic place" at bounding box center [480, 158] width 232 height 15
click at [376, 154] on input "a foreign or exotic place a foreign or exotic place" at bounding box center [373, 158] width 6 height 15
radio input "true"
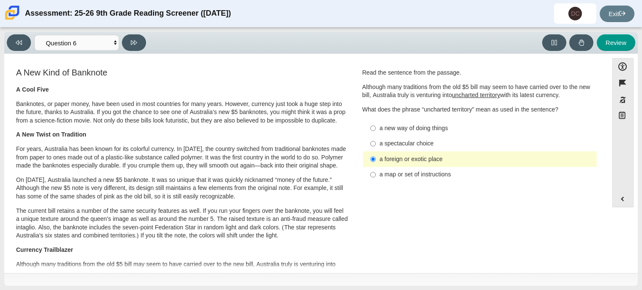
click at [422, 175] on div "a map or set of instructions" at bounding box center [487, 174] width 214 height 8
click at [376, 175] on input "a map or set of instructions a map or set of instructions" at bounding box center [373, 174] width 6 height 15
radio input "true"
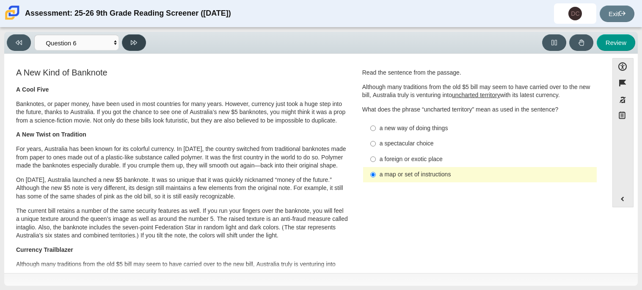
click at [131, 40] on icon at bounding box center [134, 42] width 6 height 5
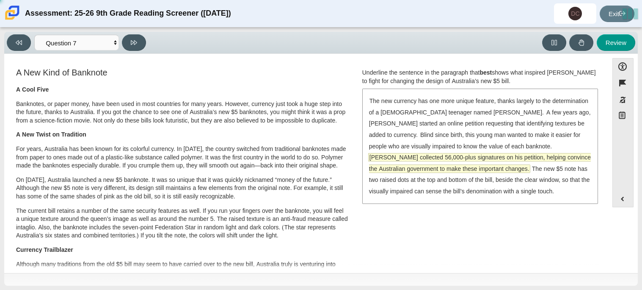
click at [515, 153] on span "McLeod collected 56,000-plus signatures on his petition, helping convince the A…" at bounding box center [480, 162] width 222 height 19
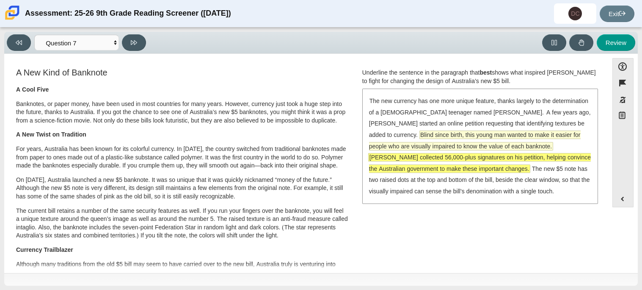
click at [518, 132] on span "Blind since birth, this young man wanted to make it easier for people who are v…" at bounding box center [475, 140] width 212 height 19
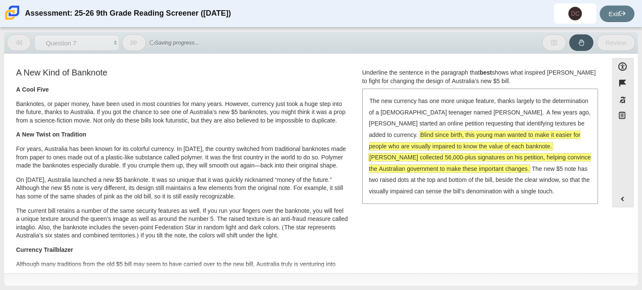
click at [518, 153] on span "McLeod collected 56,000-plus signatures on his petition, helping convince the A…" at bounding box center [480, 162] width 222 height 19
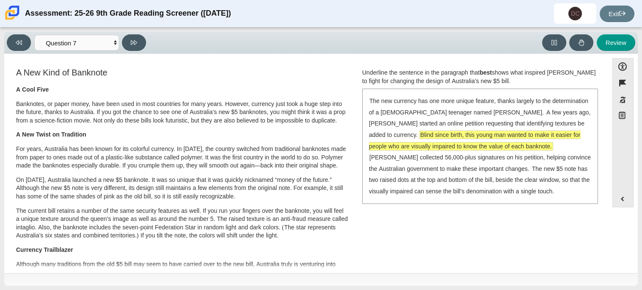
click at [537, 133] on span "Blind since birth, this young man wanted to make it easier for people who are v…" at bounding box center [475, 140] width 212 height 19
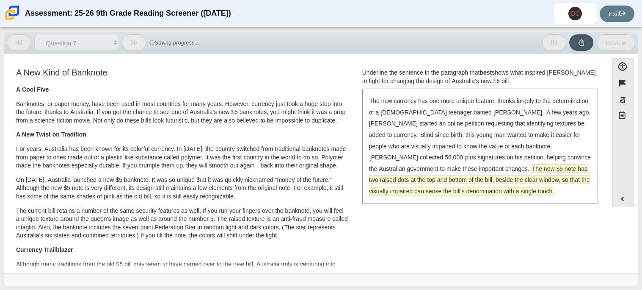
click at [534, 175] on span "The new $5 note has two raised dots at the top and bottom of the bill, beside t…" at bounding box center [479, 180] width 221 height 30
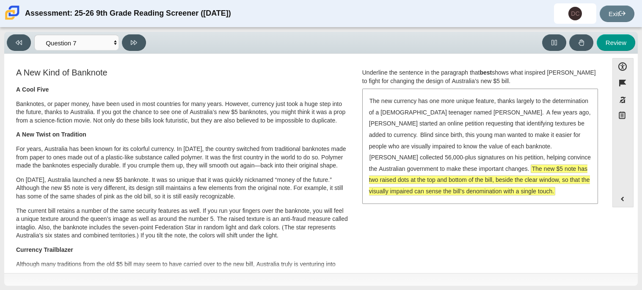
click at [149, 40] on div "Viewing Question 7 of 12 in Pacing Mode Questions Question 1 Question 2 Questio…" at bounding box center [78, 42] width 143 height 17
click at [141, 39] on button at bounding box center [134, 42] width 24 height 17
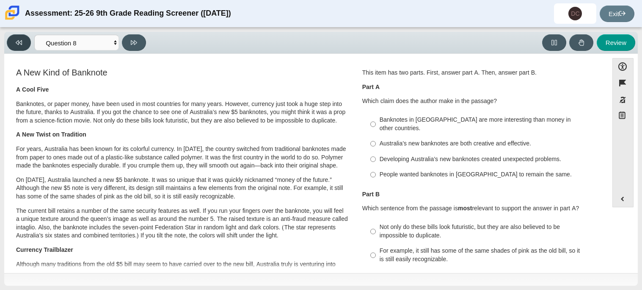
click at [20, 36] on button at bounding box center [19, 42] width 24 height 17
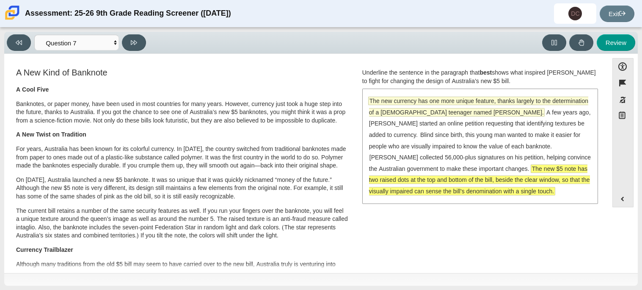
click at [465, 102] on span "The new currency has one more unique feature, thanks largely to the determinati…" at bounding box center [478, 106] width 219 height 19
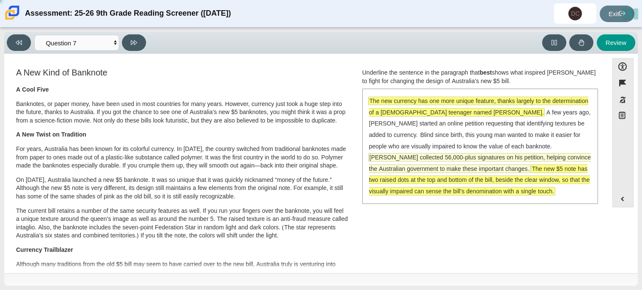
click at [477, 153] on span "McLeod collected 56,000-plus signatures on his petition, helping convince the A…" at bounding box center [480, 162] width 222 height 19
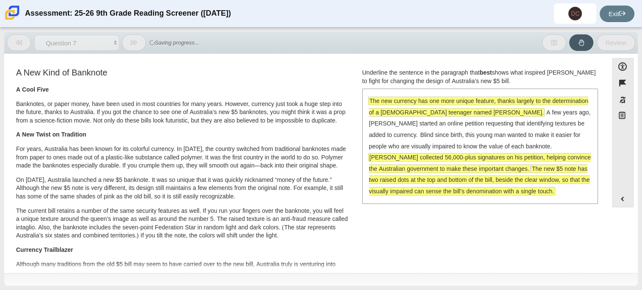
click at [477, 153] on span "McLeod collected 56,000-plus signatures on his petition, helping convince the A…" at bounding box center [480, 162] width 222 height 19
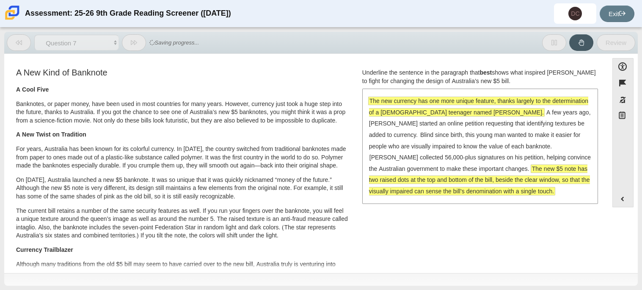
click at [473, 174] on div "The new currency has one more unique feature, thanks largely to the determinati…" at bounding box center [480, 145] width 234 height 113
click at [472, 170] on span "The new $5 note has two raised dots at the top and bottom of the bill, beside t…" at bounding box center [479, 180] width 221 height 30
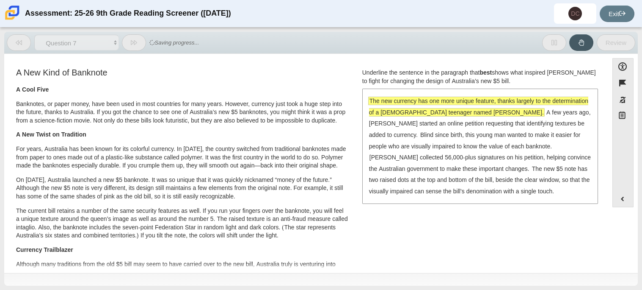
click at [460, 101] on span "The new currency has one more unique feature, thanks largely to the determinati…" at bounding box center [478, 106] width 219 height 19
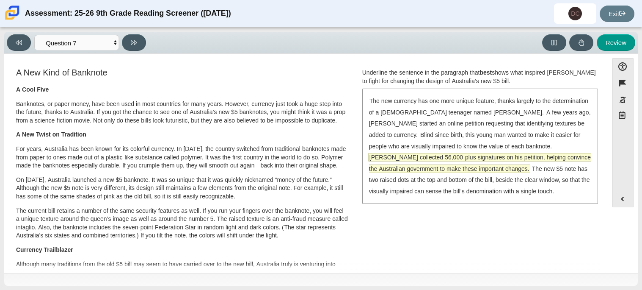
click at [489, 153] on span "McLeod collected 56,000-plus signatures on his petition, helping convince the A…" at bounding box center [480, 162] width 222 height 19
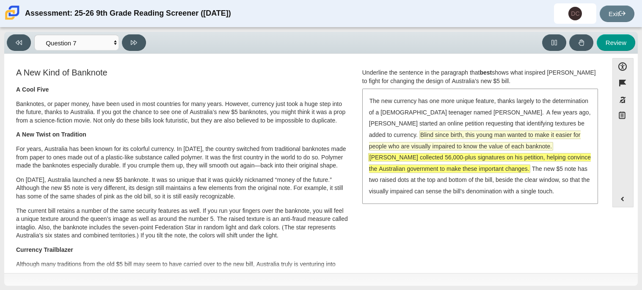
click at [488, 137] on span "Blind since birth, this young man wanted to make it easier for people who are v…" at bounding box center [475, 140] width 212 height 19
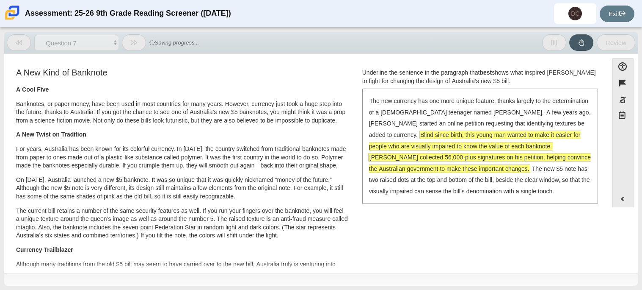
click at [488, 153] on span "McLeod collected 56,000-plus signatures on his petition, helping convince the A…" at bounding box center [479, 163] width 223 height 20
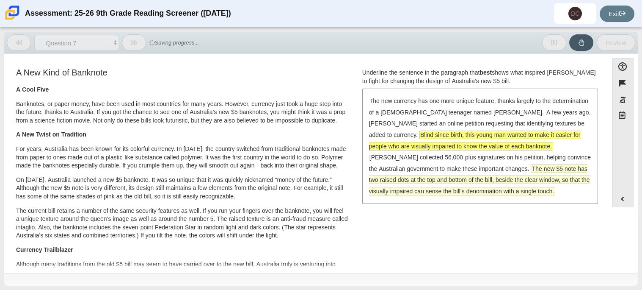
click at [488, 167] on span "The new $5 note has two raised dots at the top and bottom of the bill, beside t…" at bounding box center [479, 180] width 221 height 30
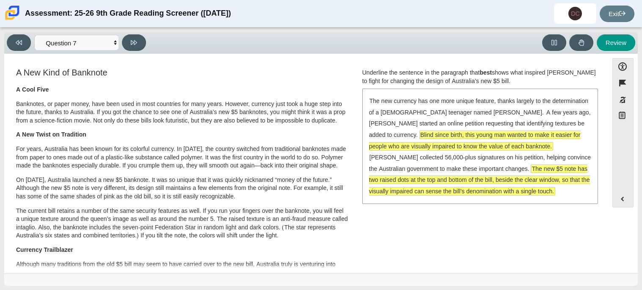
click at [519, 133] on span "Blind since birth, this young man wanted to make it easier for people who are v…" at bounding box center [475, 140] width 212 height 19
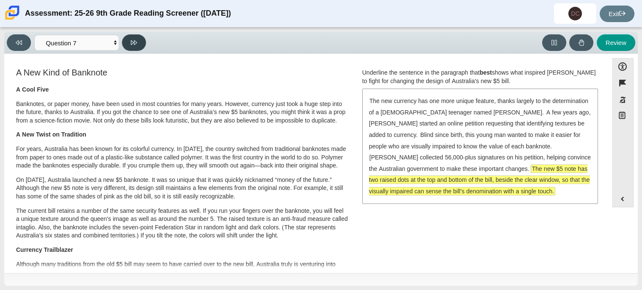
click at [135, 34] on button at bounding box center [134, 42] width 24 height 17
select select "ea8338c2-a6a3-418e-a305-2b963b54a290"
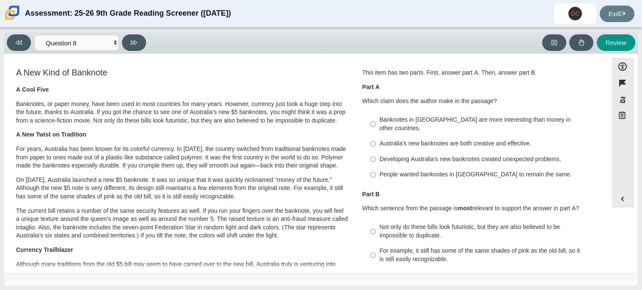
click at [480, 141] on label "Australia’s new banknotes are both creative and effective. Australia’s new bank…" at bounding box center [480, 143] width 232 height 15
click at [376, 141] on input "Australia’s new banknotes are both creative and effective. Australia’s new bank…" at bounding box center [373, 143] width 6 height 15
radio input "true"
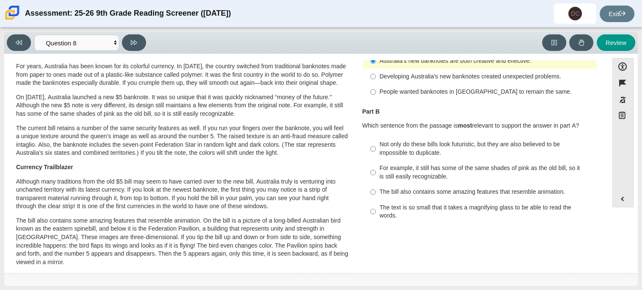
scroll to position [84, 0]
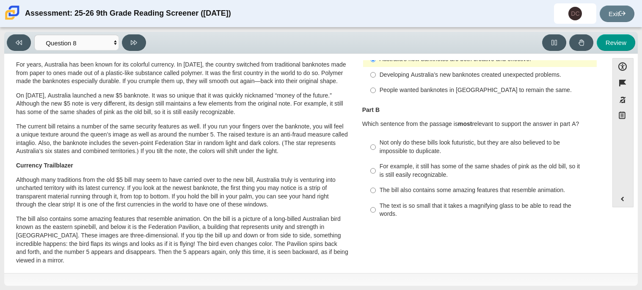
click at [447, 159] on label "For example, it still has some of the same shades of pink as the old bill, so i…" at bounding box center [480, 171] width 232 height 24
click at [376, 159] on input "For example, it still has some of the same shades of pink as the old bill, so i…" at bounding box center [373, 171] width 6 height 24
radio input "true"
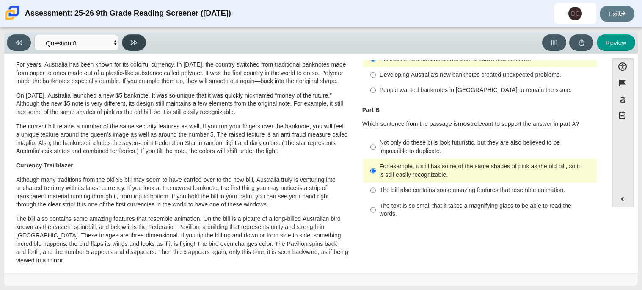
click at [132, 37] on button at bounding box center [134, 42] width 24 height 17
select select "89f058d6-b15c-4ef5-a4b3-fdaffb8868b6"
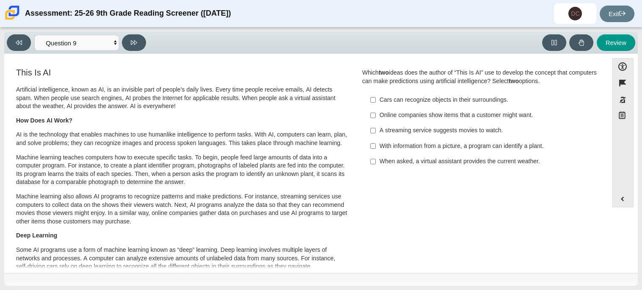
click at [92, 126] on div "Artificial intelligence, known as AI, is an invisible part of people’s daily li…" at bounding box center [182, 231] width 332 height 292
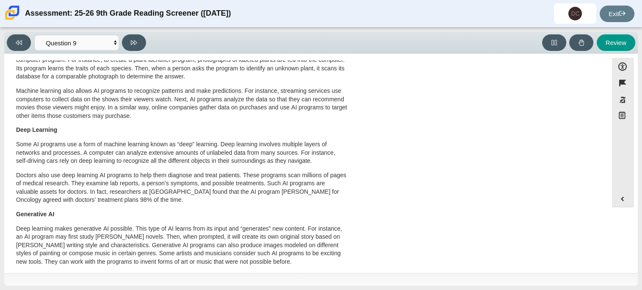
scroll to position [118, 0]
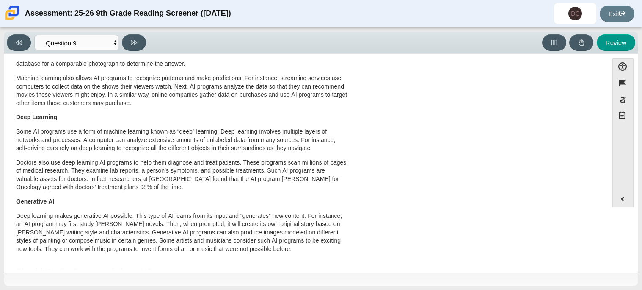
click at [363, 196] on div "This Is AI Artificial intelligence, known as AI, is an invisible part of people…" at bounding box center [306, 269] width 596 height 642
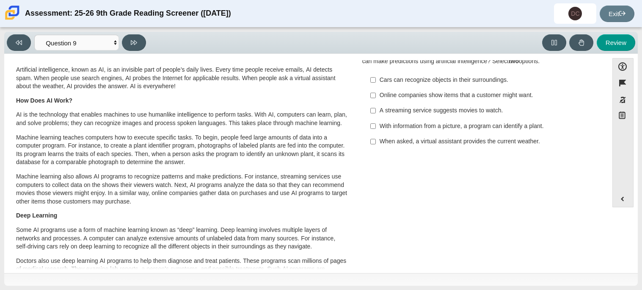
scroll to position [0, 0]
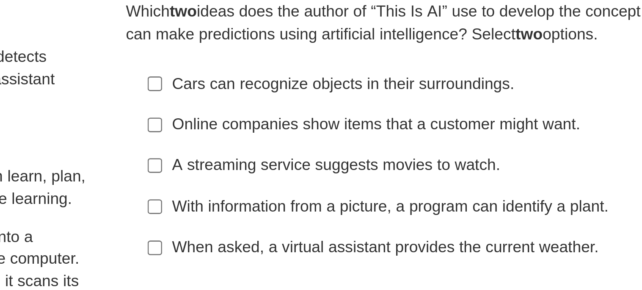
click at [418, 171] on div "Question Which two ideas does the author of “This Is AI” use to develop the con…" at bounding box center [480, 120] width 248 height 108
click at [419, 168] on label "When asked, a virtual assistant provides the current weather. When asked, a vir…" at bounding box center [480, 161] width 232 height 15
click at [376, 168] on input "When asked, a virtual assistant provides the current weather. When asked, a vir…" at bounding box center [373, 161] width 6 height 15
checkbox input "true"
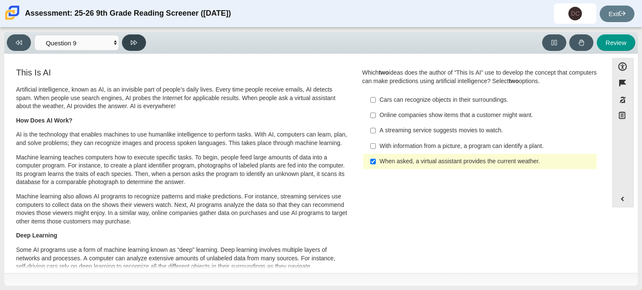
click at [140, 39] on button at bounding box center [134, 42] width 24 height 17
select select "cdf3c14e-a918-44d1-9b63-3db0fa81641e"
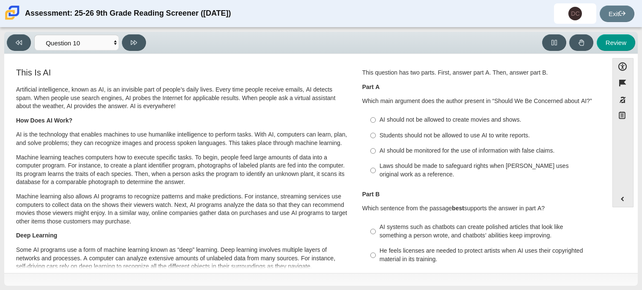
click at [407, 149] on div "AI should be monitored for the use of information with false claims." at bounding box center [487, 150] width 214 height 8
click at [376, 149] on input "AI should be monitored for the use of information with false claims. AI should …" at bounding box center [373, 150] width 6 height 15
radio input "true"
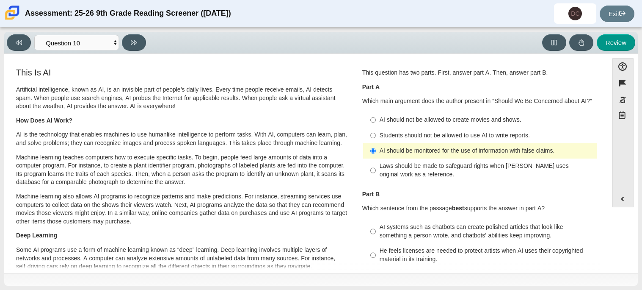
click at [383, 223] on div "AI systems such as chatbots can create polished articles that look like somethi…" at bounding box center [487, 231] width 214 height 17
click at [376, 223] on input "AI systems such as chatbots can create polished articles that look like somethi…" at bounding box center [373, 231] width 6 height 24
radio input "true"
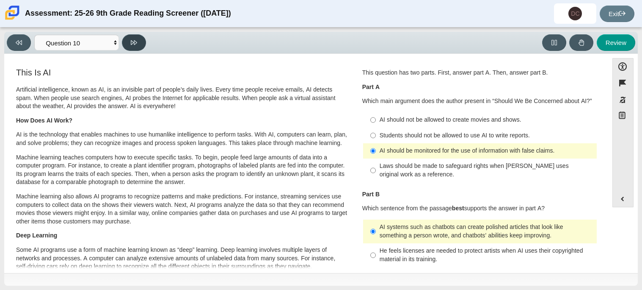
click at [134, 47] on button at bounding box center [134, 42] width 24 height 17
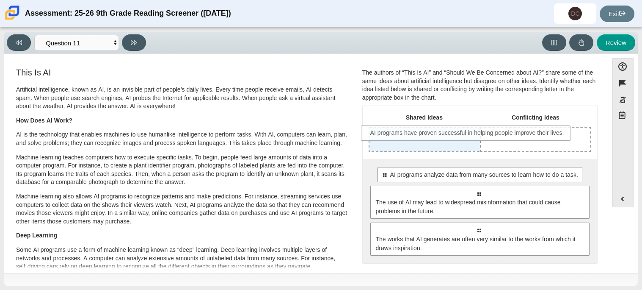
drag, startPoint x: 420, startPoint y: 178, endPoint x: 410, endPoint y: 136, distance: 43.2
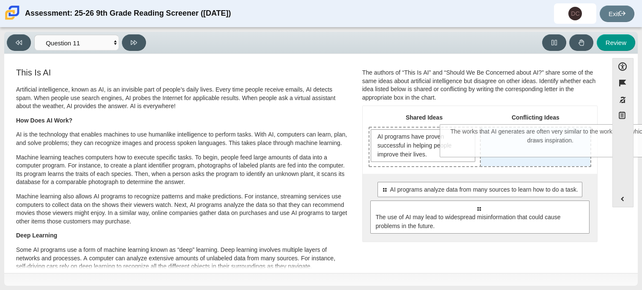
drag, startPoint x: 430, startPoint y: 249, endPoint x: 502, endPoint y: 137, distance: 133.3
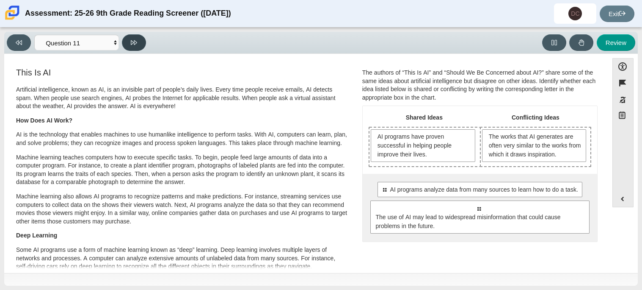
click at [141, 41] on button at bounding box center [134, 42] width 24 height 17
select select "c3effed4-44ce-4a19-bd96-1787f34e9b4c"
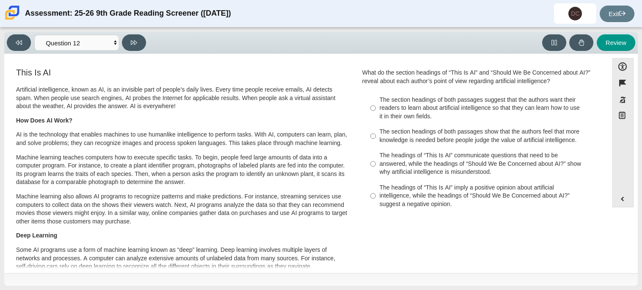
click at [405, 138] on div "The section headings of both passages show that the authors feel that more know…" at bounding box center [487, 135] width 214 height 17
click at [376, 138] on input "The section headings of both passages show that the authors feel that more know…" at bounding box center [373, 136] width 6 height 24
radio input "true"
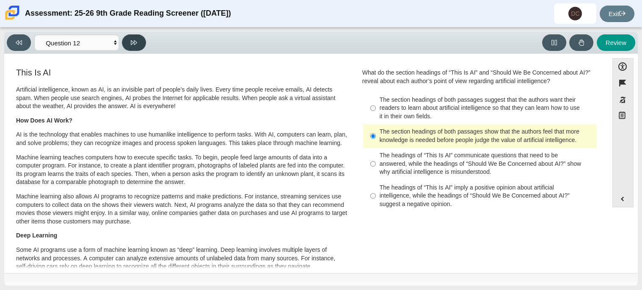
click at [127, 39] on button at bounding box center [134, 42] width 24 height 17
select select "review"
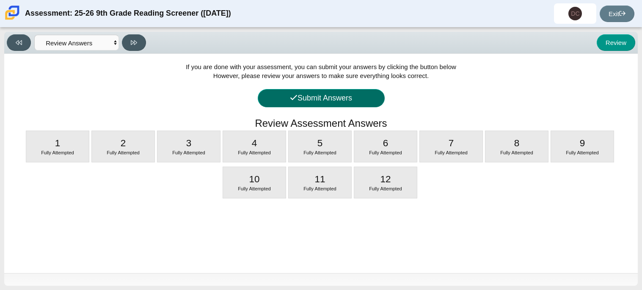
click at [355, 105] on button "Submit Answers" at bounding box center [321, 98] width 127 height 18
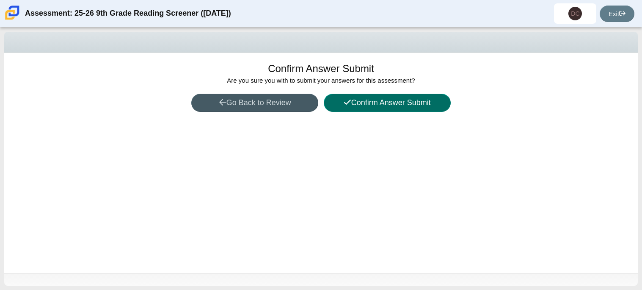
click at [355, 105] on button "Confirm Answer Submit" at bounding box center [387, 103] width 127 height 18
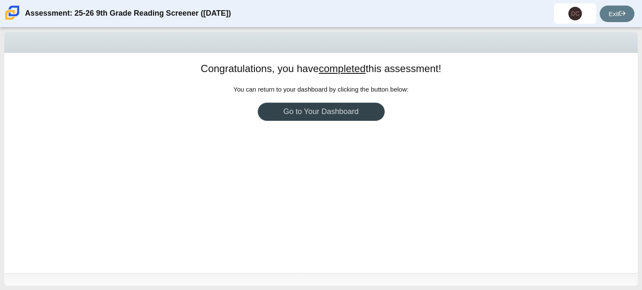
click at [355, 105] on link "Go to Your Dashboard" at bounding box center [321, 111] width 127 height 18
